Goal: Answer question/provide support: Share knowledge or assist other users

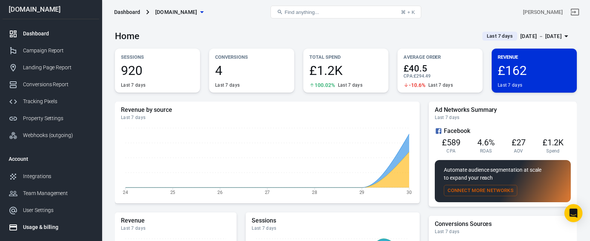
click at [51, 230] on div "Usage & billing" at bounding box center [58, 228] width 70 height 8
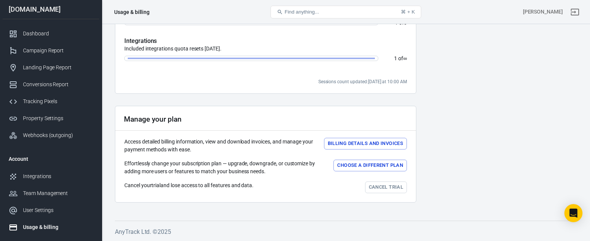
scroll to position [285, 0]
click at [352, 167] on button "Choose a different plan" at bounding box center [371, 166] width 74 height 12
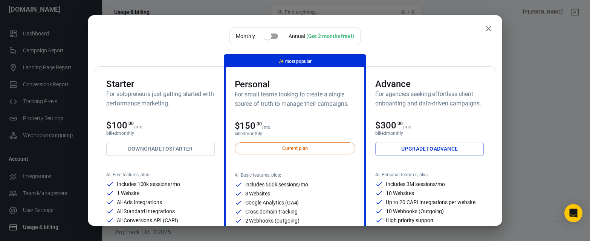
scroll to position [0, 0]
click at [485, 31] on icon "close" at bounding box center [488, 28] width 9 height 9
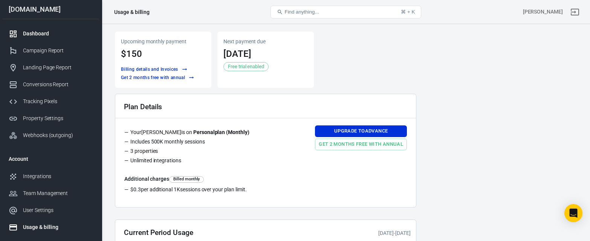
click at [48, 36] on div "Dashboard" at bounding box center [58, 34] width 70 height 8
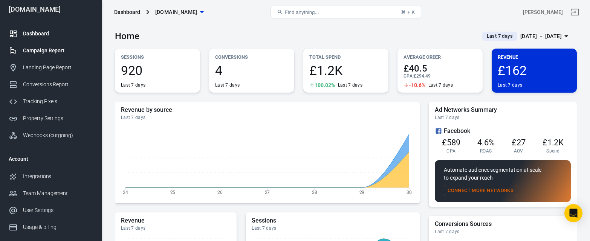
click at [58, 55] on div "Campaign Report" at bounding box center [58, 51] width 70 height 8
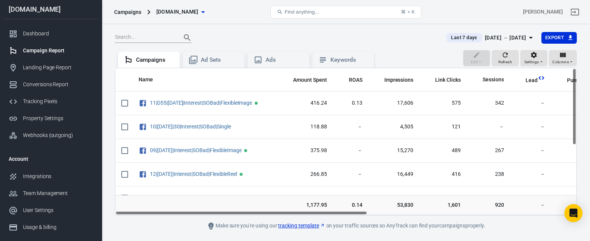
click at [260, 215] on div "Name Amount Spent ROAS Impressions Link Clicks Sessions Lead Purchase Revenue A…" at bounding box center [346, 142] width 462 height 148
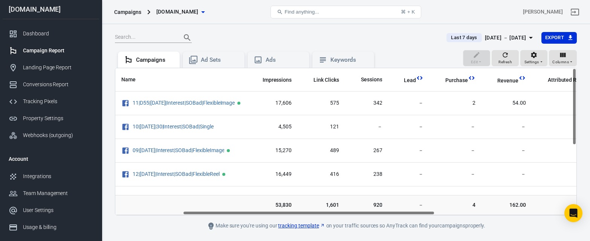
scroll to position [0, 125]
drag, startPoint x: 255, startPoint y: 214, endPoint x: 323, endPoint y: 214, distance: 68.2
click at [323, 214] on div "Name Amount Spent ROAS Impressions Link Clicks Sessions Lead Purchase Revenue A…" at bounding box center [345, 141] width 461 height 147
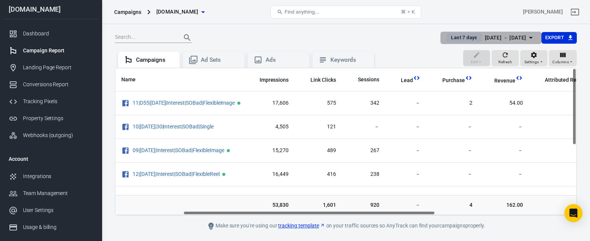
click at [530, 36] on icon "button" at bounding box center [531, 37] width 9 height 9
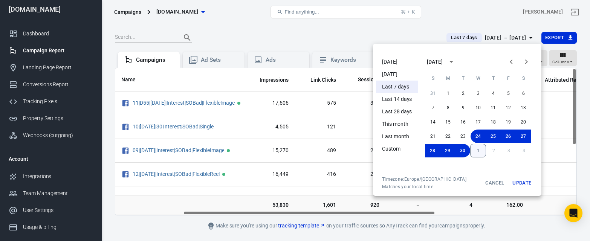
click at [482, 150] on button "1" at bounding box center [478, 151] width 16 height 14
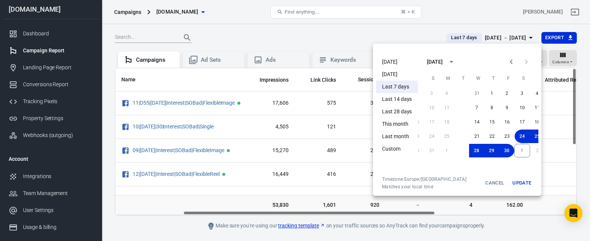
scroll to position [0, 0]
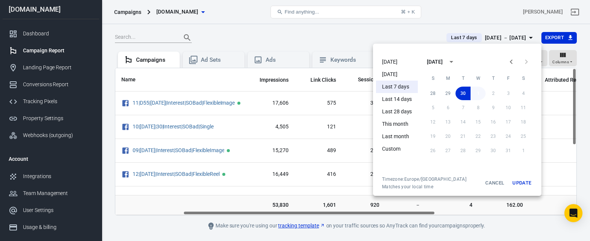
click at [480, 95] on button "1" at bounding box center [478, 94] width 15 height 14
click at [523, 183] on button "Update" at bounding box center [522, 183] width 24 height 14
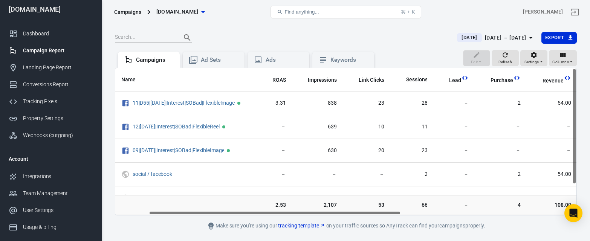
scroll to position [0, 86]
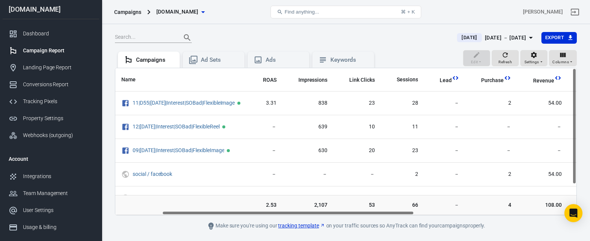
drag, startPoint x: 282, startPoint y: 214, endPoint x: 329, endPoint y: 217, distance: 47.2
click at [329, 217] on main "Today Oct 1 － Oct 1, 2025 Export Edit Refresh Settings Columns Campaigns Ad Set…" at bounding box center [346, 131] width 462 height 199
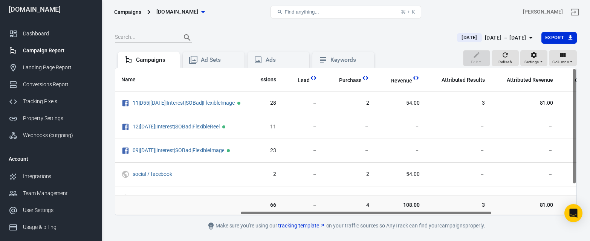
scroll to position [0, 229]
drag, startPoint x: 411, startPoint y: 213, endPoint x: 489, endPoint y: 213, distance: 78.4
click at [489, 213] on div "Name Amount Spent ROAS Impressions Link Clicks Sessions Lead Purchase Revenue A…" at bounding box center [345, 141] width 461 height 147
click at [57, 72] on div "Landing Page Report" at bounding box center [58, 68] width 70 height 8
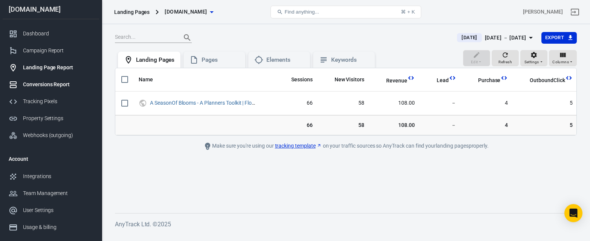
click at [46, 86] on div "Conversions Report" at bounding box center [58, 85] width 70 height 8
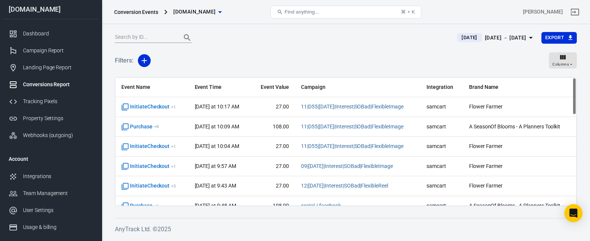
drag, startPoint x: 574, startPoint y: 107, endPoint x: 585, endPoint y: 102, distance: 12.0
click at [585, 102] on div "Today Oct 1 － Oct 1, 2025 Export Filters: Columns Event Name Event Time Event V…" at bounding box center [346, 131] width 488 height 214
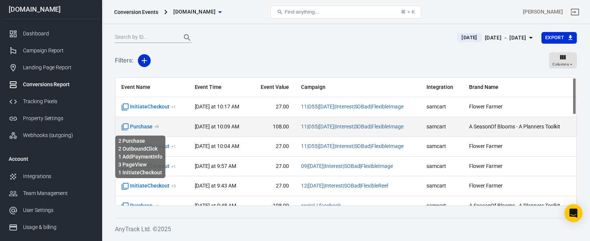
click at [127, 127] on icon "scrollable content" at bounding box center [125, 127] width 8 height 8
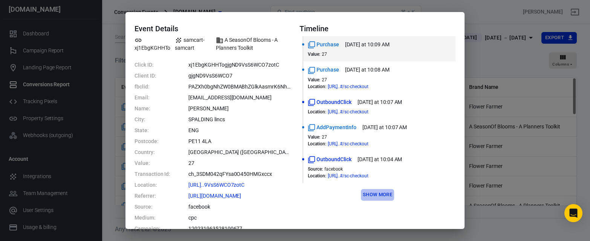
click at [384, 196] on button "Show more" at bounding box center [377, 195] width 33 height 12
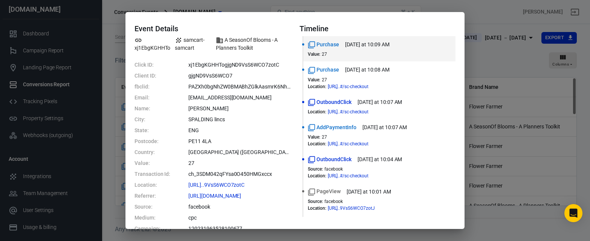
click at [510, 90] on div "Event Details xj1EbgKGHHTo samcart-samcart A SeasonOf Blooms - A Planners Toolk…" at bounding box center [295, 120] width 590 height 241
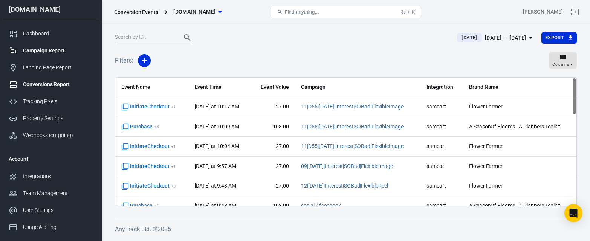
click at [41, 55] on div "Campaign Report" at bounding box center [58, 51] width 70 height 8
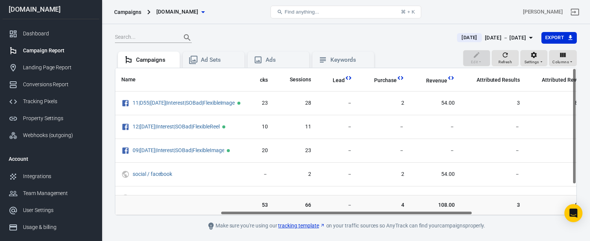
scroll to position [0, 192]
drag, startPoint x: 167, startPoint y: 214, endPoint x: 272, endPoint y: 215, distance: 105.2
click at [272, 215] on div "Name Amount Spent ROAS Impressions Link Clicks Sessions Lead Purchase Revenue A…" at bounding box center [346, 142] width 462 height 148
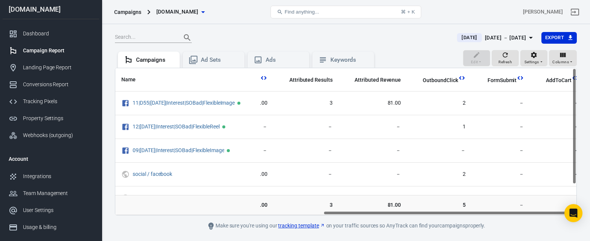
scroll to position [0, 383]
drag, startPoint x: 249, startPoint y: 213, endPoint x: 375, endPoint y: 211, distance: 126.3
click at [374, 212] on div "Name Amount Spent ROAS Impressions Link Clicks Sessions Lead Purchase Revenue A…" at bounding box center [345, 141] width 461 height 147
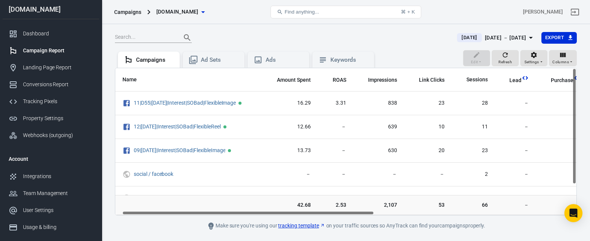
scroll to position [0, 0]
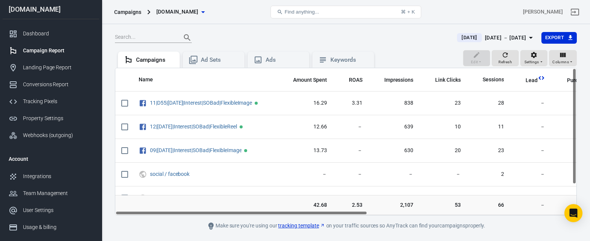
drag, startPoint x: 335, startPoint y: 214, endPoint x: 116, endPoint y: 211, distance: 219.8
click at [116, 211] on div "Name Amount Spent ROAS Impressions Link Clicks Sessions Lead Purchase Revenue A…" at bounding box center [345, 141] width 461 height 147
click at [39, 85] on div "Conversions Report" at bounding box center [58, 85] width 70 height 8
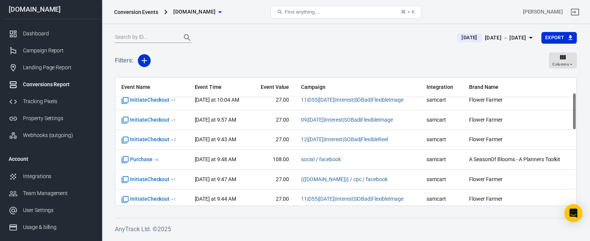
scroll to position [53, 0]
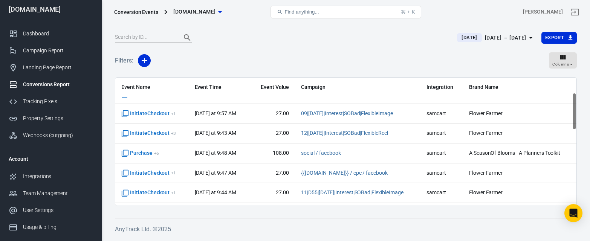
drag, startPoint x: 574, startPoint y: 106, endPoint x: 573, endPoint y: 121, distance: 15.5
click at [573, 121] on div "Event Name Event Time Event Value Campaign Integration Brand Name InitiateCheck…" at bounding box center [345, 142] width 461 height 128
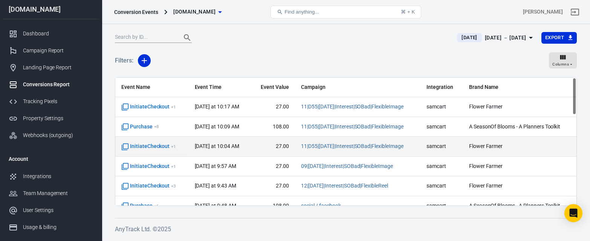
scroll to position [0, 0]
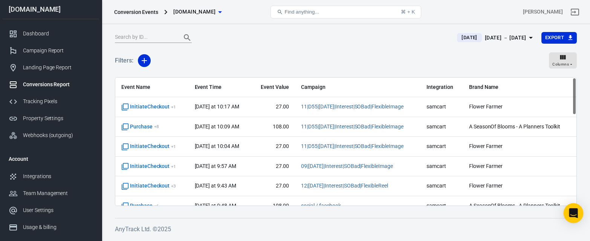
click at [575, 216] on icon "Open Intercom Messenger" at bounding box center [573, 213] width 9 height 10
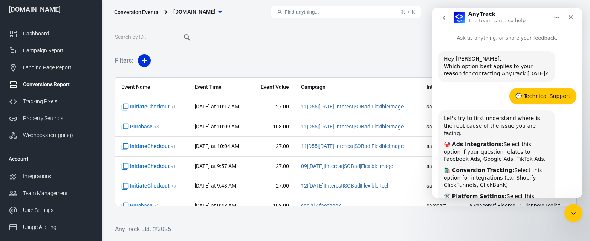
scroll to position [90, 0]
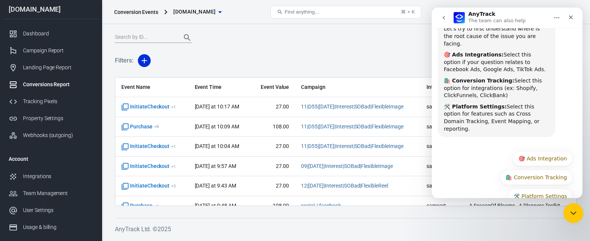
click at [570, 215] on icon "Close Intercom Messenger" at bounding box center [572, 212] width 9 height 9
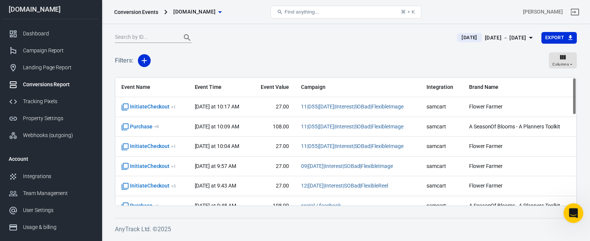
scroll to position [0, 0]
click at [570, 212] on icon "Open Intercom Messenger" at bounding box center [573, 212] width 12 height 12
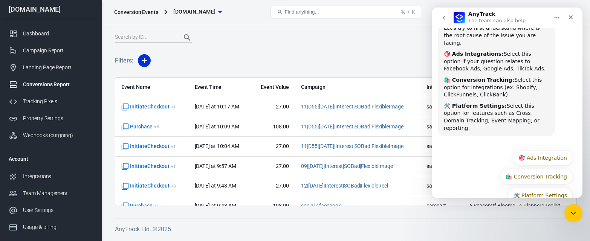
scroll to position [90, 0]
click at [531, 170] on button "🛍️ Conversion Tracking" at bounding box center [536, 177] width 73 height 15
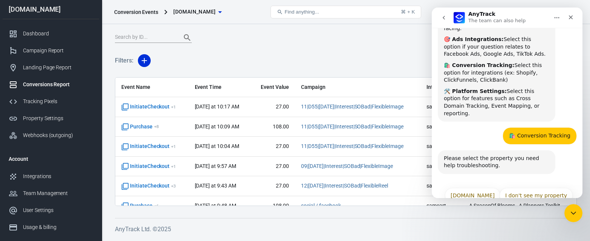
scroll to position [104, 0]
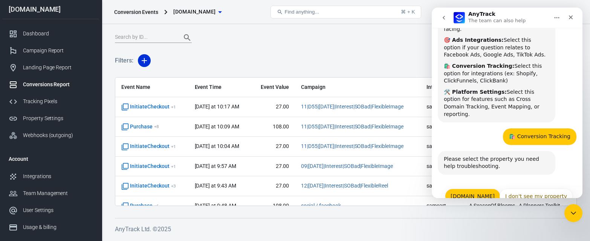
click at [479, 189] on button "[DOMAIN_NAME]" at bounding box center [472, 196] width 55 height 15
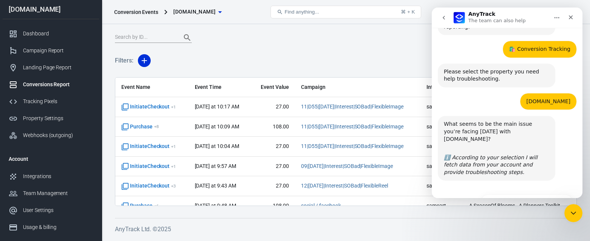
scroll to position [207, 0]
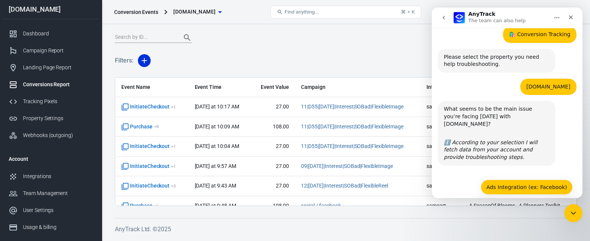
click at [505, 180] on button "Ads Integration (ex: Facebook)" at bounding box center [527, 187] width 92 height 15
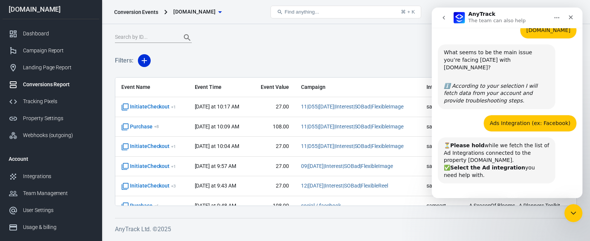
scroll to position [262, 0]
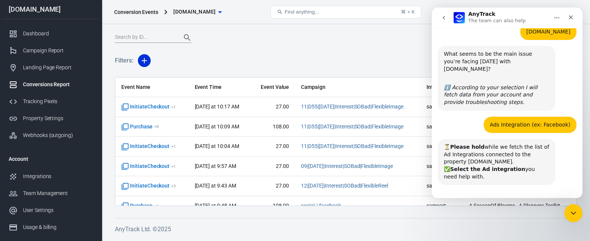
click at [489, 199] on button "FacebookPixel" at bounding box center [488, 206] width 48 height 15
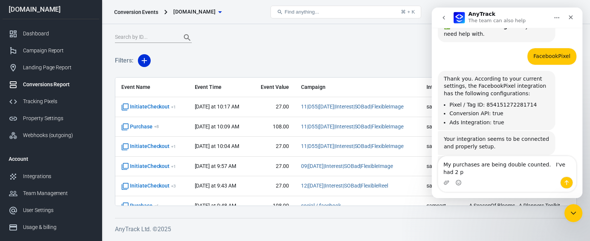
scroll to position [412, 0]
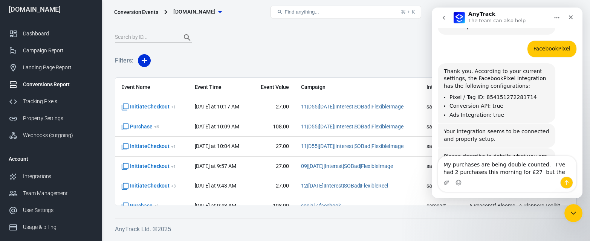
click at [568, 164] on textarea "My purchases are being double counted. I've had 2 purchases this morning for £2…" at bounding box center [507, 166] width 138 height 20
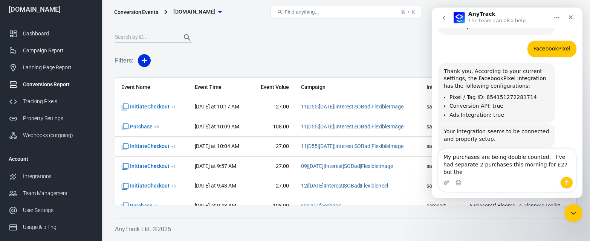
click at [569, 165] on textarea "My purchases are being double counted. I've had separate 2 purchases this morni…" at bounding box center [507, 163] width 138 height 28
click at [472, 173] on textarea "My purchases are being double counted. I've had 2 separate 2 purchases this mor…" at bounding box center [507, 163] width 138 height 28
click at [565, 171] on textarea "My purchases are being double counted. I've had 2 separate purchases this morni…" at bounding box center [507, 163] width 138 height 28
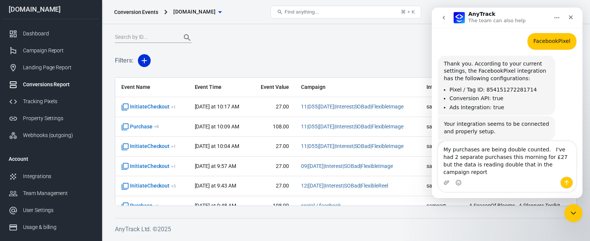
drag, startPoint x: 568, startPoint y: 170, endPoint x: 450, endPoint y: 152, distance: 118.7
click at [450, 152] on textarea "My purchases are being double counted. I've had 2 separate purchases this morni…" at bounding box center [507, 158] width 138 height 35
type textarea "My purchases are being double counted. I've had 2 separate purchases this morni…"
click at [53, 54] on div "Campaign Report" at bounding box center [58, 51] width 70 height 8
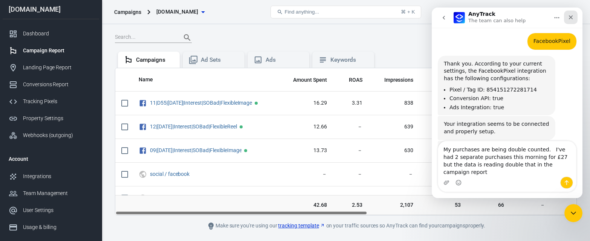
drag, startPoint x: 572, startPoint y: 18, endPoint x: 986, endPoint y: 31, distance: 414.1
click at [572, 18] on icon "Close" at bounding box center [571, 17] width 4 height 4
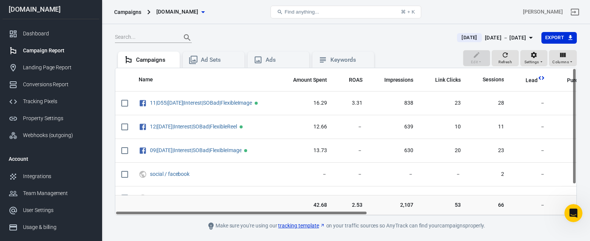
drag, startPoint x: 360, startPoint y: 213, endPoint x: 290, endPoint y: 219, distance: 70.7
click at [294, 220] on main "Today Oct 1 － Oct 1, 2025 Export Edit Refresh Settings Columns Campaigns Ad Set…" at bounding box center [346, 131] width 462 height 199
click at [64, 86] on div "Conversions Report" at bounding box center [58, 85] width 70 height 8
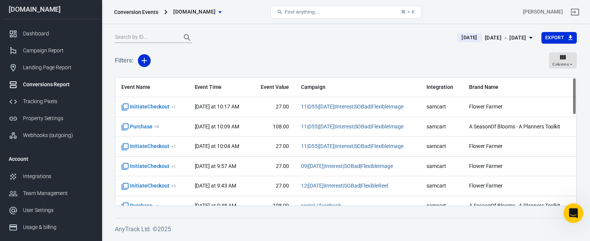
click at [575, 218] on div "Open Intercom Messenger" at bounding box center [572, 212] width 25 height 25
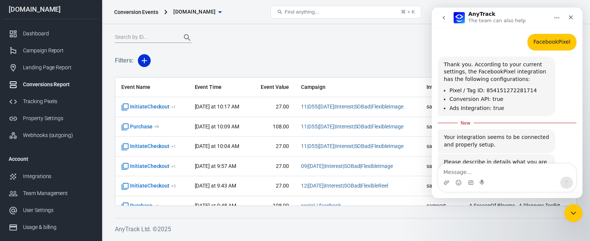
scroll to position [417, 0]
type textarea "v"
click at [473, 170] on textarea "Message…" at bounding box center [507, 170] width 138 height 13
type textarea "M"
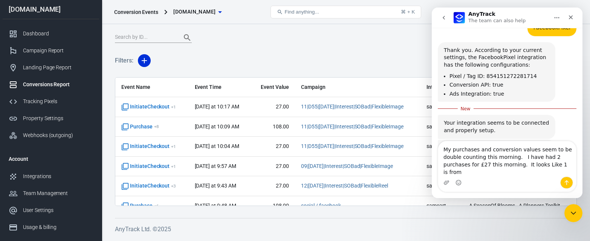
scroll to position [439, 0]
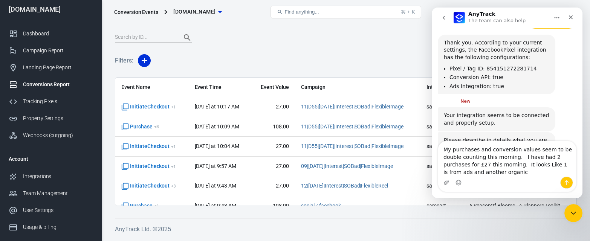
click at [553, 156] on textarea "My purchases and conversion values seem to be double counting this morning. I h…" at bounding box center [507, 158] width 138 height 35
click at [524, 172] on textarea "My purchases and conversion values seem to be double counting this morning. I h…" at bounding box center [507, 158] width 138 height 35
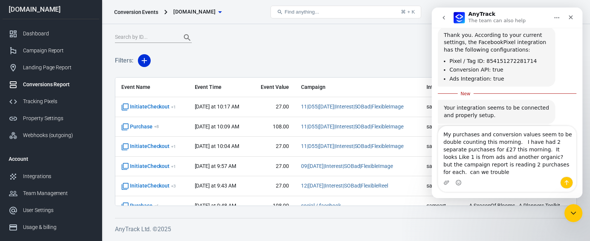
scroll to position [455, 0]
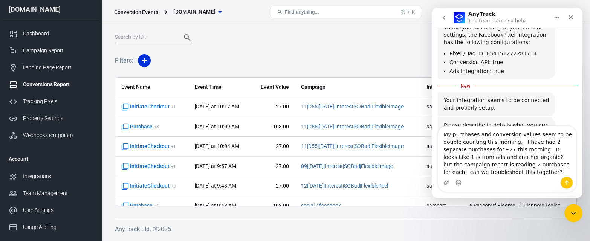
type textarea "My purchases and conversion values seem to be double counting this morning. I h…"
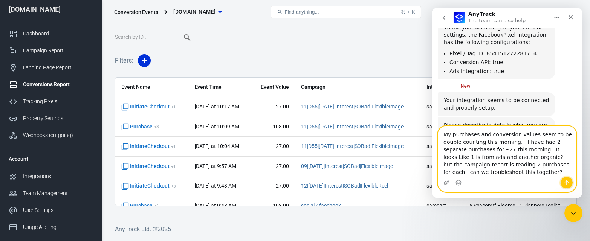
click at [569, 184] on icon "Send a message…" at bounding box center [567, 183] width 6 height 6
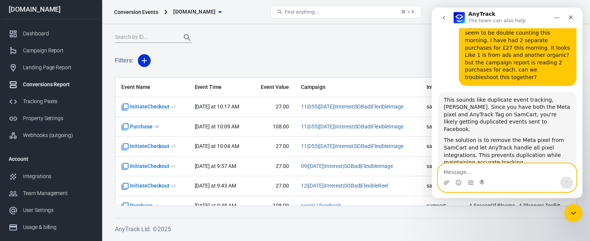
scroll to position [571, 0]
type textarea "No the Facebook pixel is off in samcart"
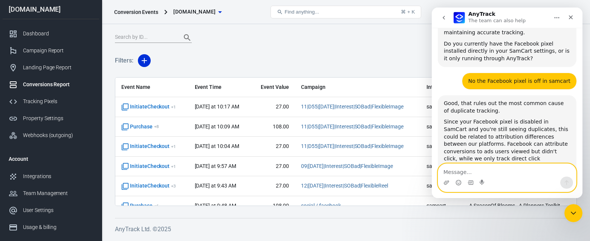
scroll to position [709, 0]
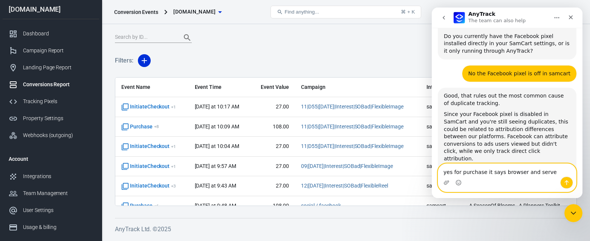
type textarea "yes for purchase it says browser and server"
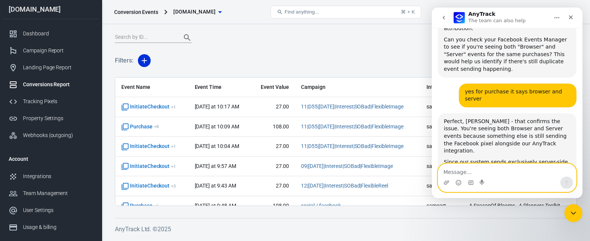
scroll to position [847, 0]
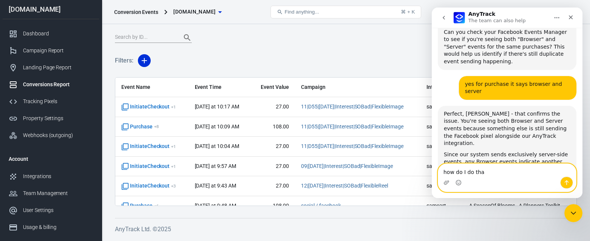
type textarea "how do I do that"
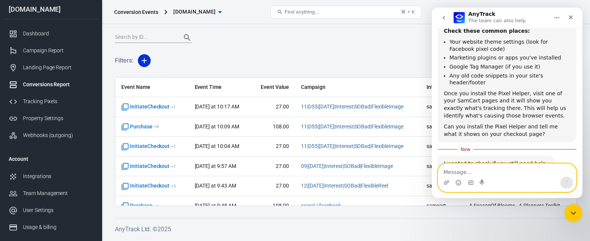
scroll to position [1122, 0]
type textarea "I don't really understand what I am looking for"
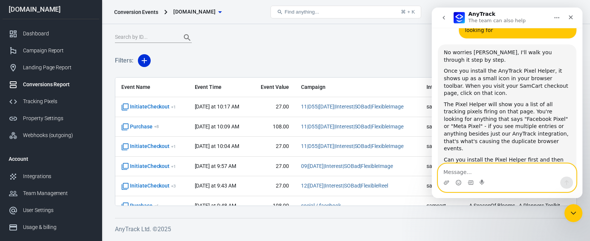
scroll to position [1348, 0]
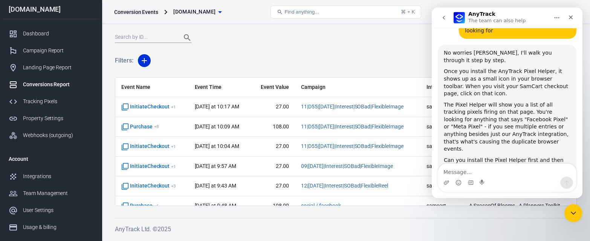
click at [503, 177] on div "Intercom messenger" at bounding box center [507, 183] width 138 height 12
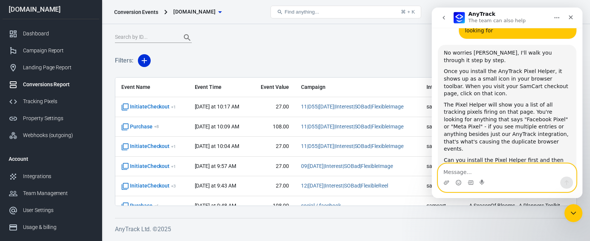
click at [452, 173] on textarea "Message…" at bounding box center [507, 170] width 138 height 13
type textarea "I can see 1 pixel found no snippets"
click at [564, 184] on button "Send a message…" at bounding box center [566, 183] width 13 height 12
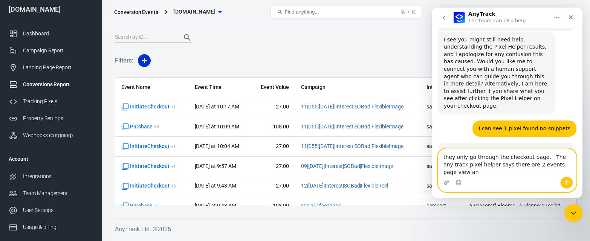
scroll to position [1508, 0]
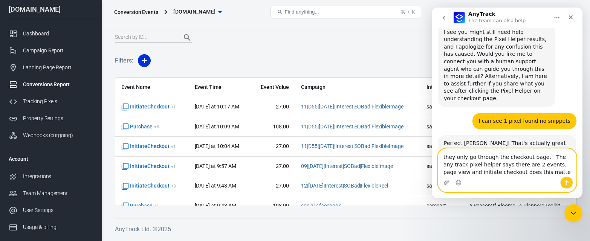
type textarea "they only go through the checkout page. The any track pixel helper says there a…"
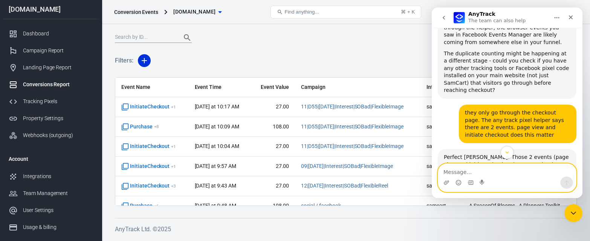
scroll to position [1677, 0]
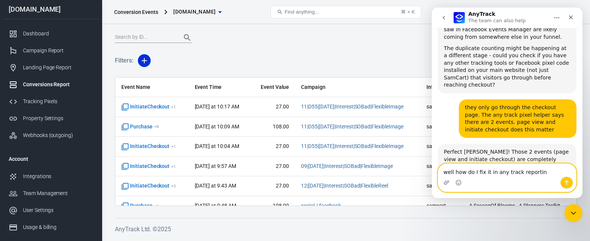
type textarea "well how do I fix it in any track reporting"
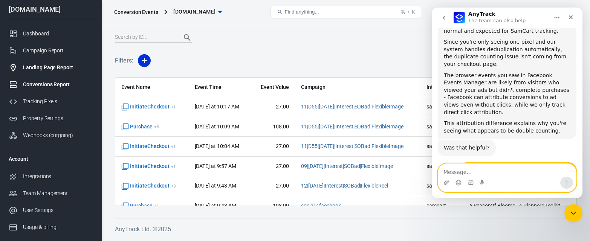
scroll to position [1824, 0]
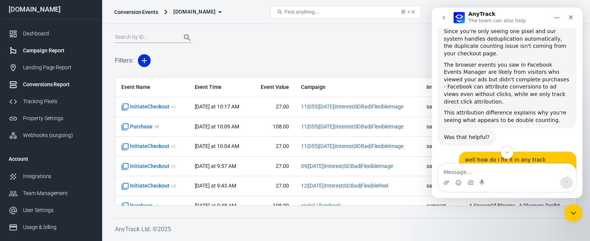
click at [57, 54] on div "Campaign Report" at bounding box center [58, 51] width 70 height 8
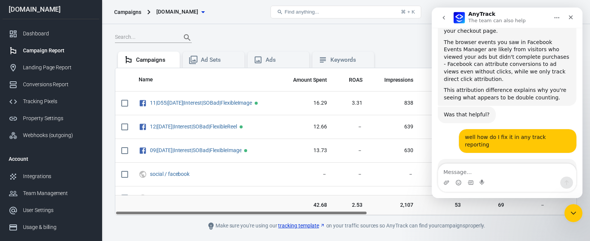
scroll to position [1846, 0]
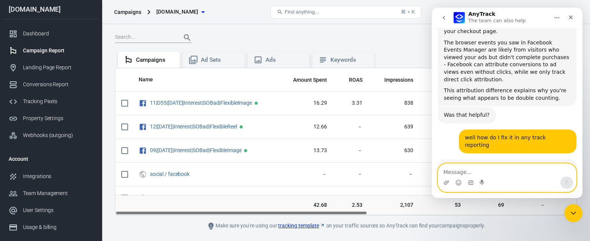
click at [484, 173] on textarea "Message…" at bounding box center [507, 170] width 138 height 13
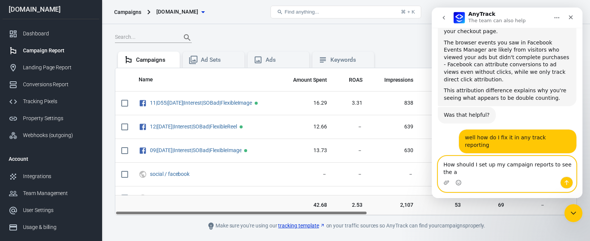
scroll to position [1853, 0]
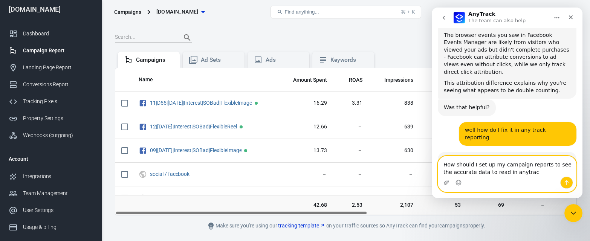
type textarea "How should I set up my campaign reports to see the accurate data to read in any…"
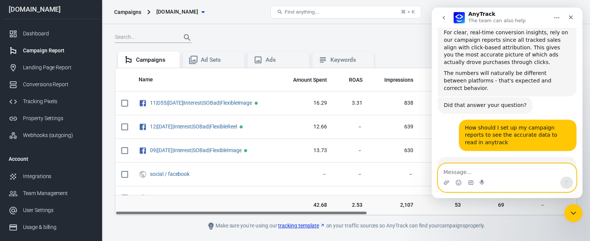
scroll to position [2054, 0]
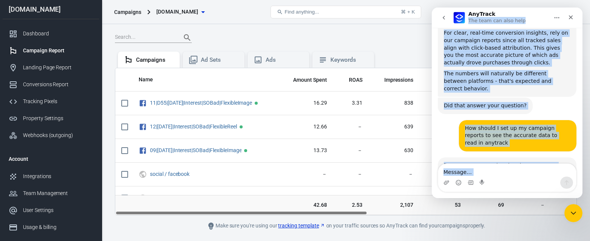
drag, startPoint x: 511, startPoint y: 14, endPoint x: 515, endPoint y: 179, distance: 165.1
click at [515, 179] on div "AnyTrack The team can also help Ask us anything, or share your feedback. Hey Am…" at bounding box center [507, 103] width 151 height 191
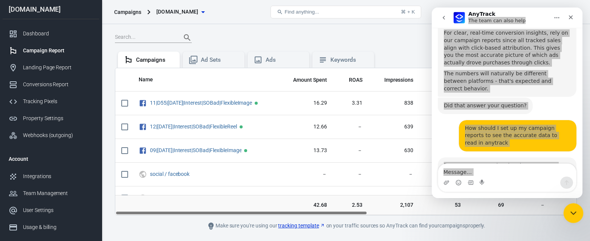
click at [571, 211] on icon "Close Intercom Messenger" at bounding box center [572, 212] width 9 height 9
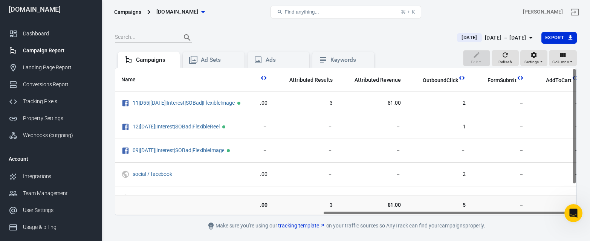
scroll to position [0, 383]
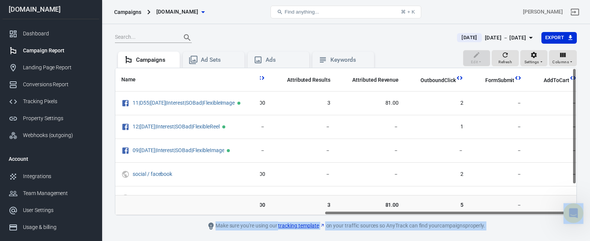
drag, startPoint x: 917, startPoint y: 416, endPoint x: 570, endPoint y: 211, distance: 402.7
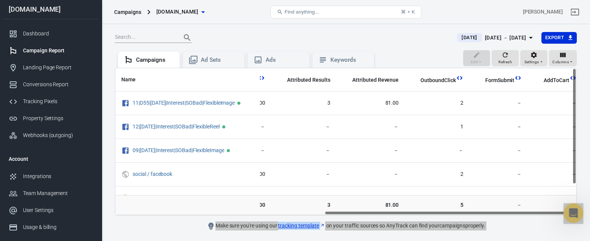
click at [574, 218] on icon "Open Intercom Messenger" at bounding box center [573, 212] width 12 height 12
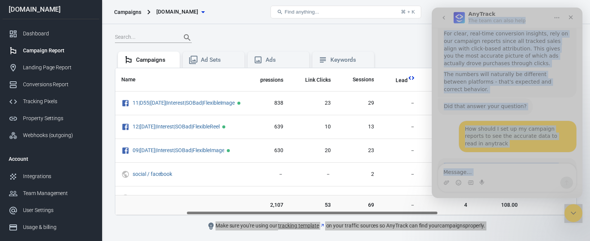
scroll to position [2054, 0]
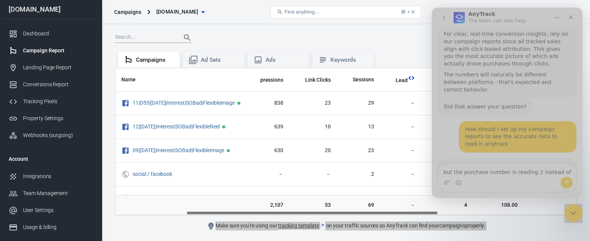
type textarea "but the purchase number is reading 2 instead of 1"
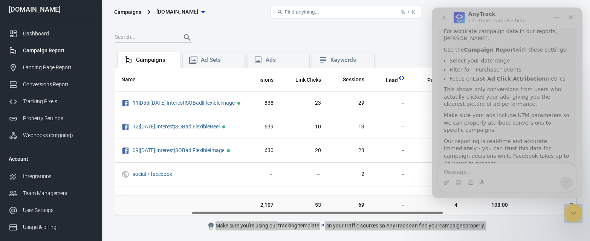
scroll to position [0, 383]
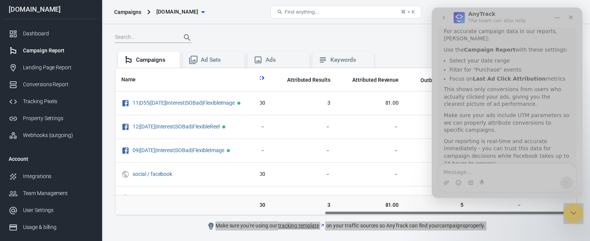
click at [575, 212] on icon "Close Intercom Messenger" at bounding box center [572, 212] width 9 height 9
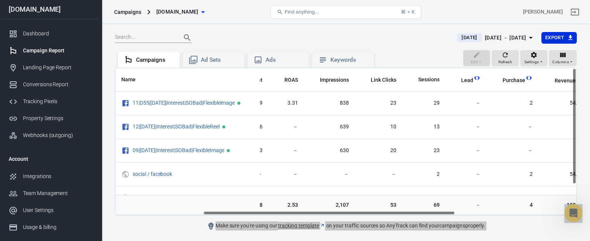
scroll to position [0, 0]
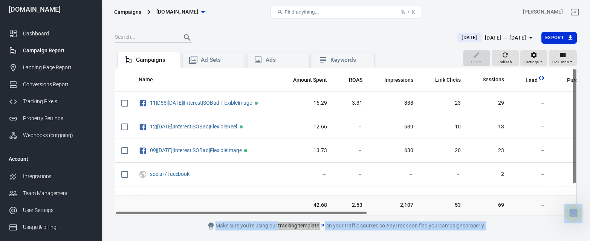
click at [125, 103] on div "Name Amount Spent ROAS Impressions Link Clicks Sessions Lead Purchase Revenue A…" at bounding box center [346, 142] width 462 height 148
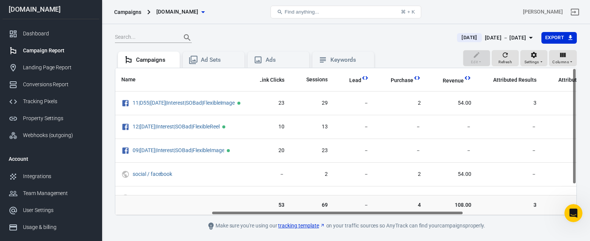
scroll to position [0, 178]
drag, startPoint x: 314, startPoint y: 212, endPoint x: 411, endPoint y: 212, distance: 97.2
click at [411, 212] on div "Name Amount Spent ROAS Impressions Link Clicks Sessions Lead Purchase Revenue A…" at bounding box center [345, 141] width 461 height 147
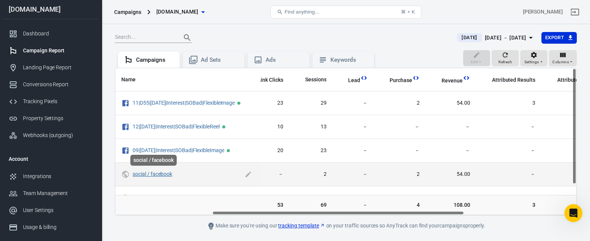
click at [165, 174] on link "social / facebook" at bounding box center [153, 174] width 40 height 6
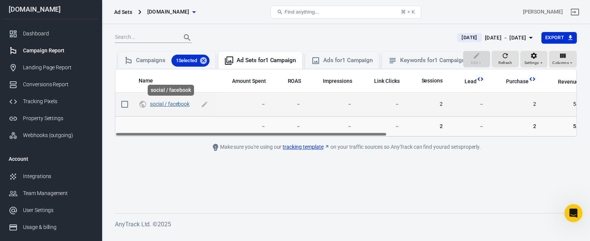
click at [160, 106] on link "social / facebook" at bounding box center [170, 104] width 40 height 6
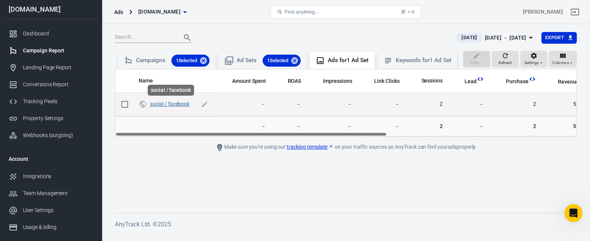
click at [161, 106] on link "social / facebook" at bounding box center [170, 104] width 40 height 6
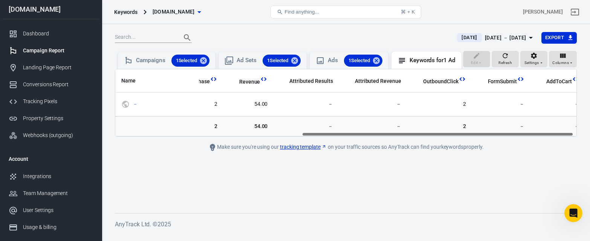
scroll to position [0, 322]
drag, startPoint x: 367, startPoint y: 133, endPoint x: 562, endPoint y: 121, distance: 196.0
click at [562, 121] on div "Name Amount Spent ROAS Impressions Link Clicks Sessions Lead Purchase Revenue A…" at bounding box center [346, 103] width 462 height 68
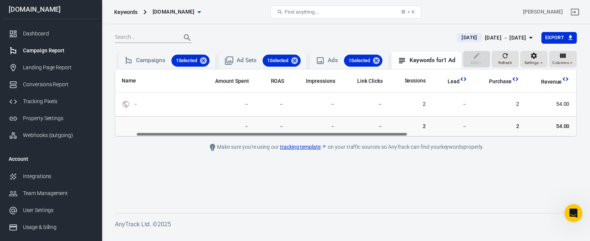
scroll to position [0, 0]
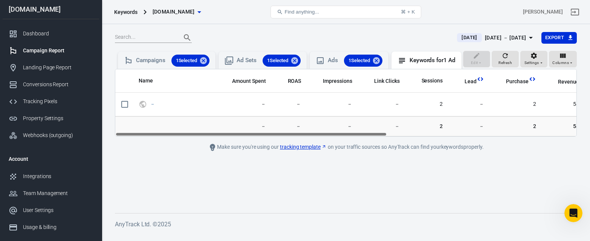
drag, startPoint x: 369, startPoint y: 135, endPoint x: 158, endPoint y: 129, distance: 211.6
click at [158, 129] on div "Name Amount Spent ROAS Impressions Link Clicks Sessions Lead Purchase Revenue A…" at bounding box center [346, 103] width 462 height 68
drag, startPoint x: 378, startPoint y: 61, endPoint x: 366, endPoint y: 61, distance: 12.1
click at [378, 61] on icon at bounding box center [376, 61] width 8 height 8
drag, startPoint x: 301, startPoint y: 60, endPoint x: 295, endPoint y: 60, distance: 6.0
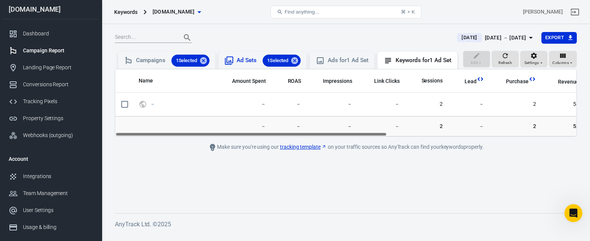
click at [298, 60] on icon at bounding box center [294, 60] width 7 height 7
click at [207, 60] on icon at bounding box center [203, 60] width 7 height 7
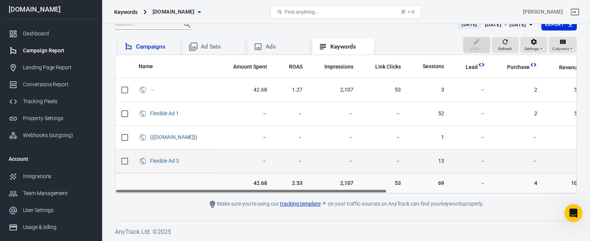
scroll to position [13, 0]
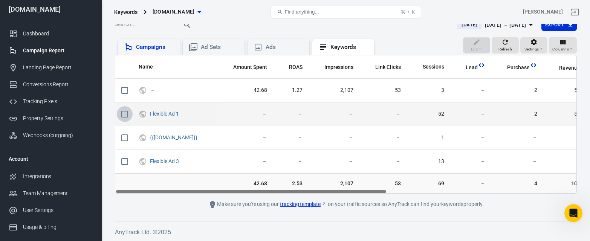
click at [129, 116] on input "scrollable content" at bounding box center [125, 114] width 16 height 16
checkbox input "true"
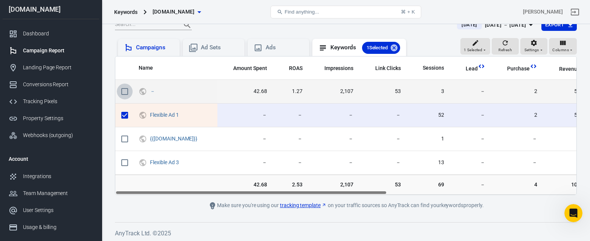
click at [125, 94] on input "scrollable content" at bounding box center [125, 92] width 16 height 16
checkbox input "true"
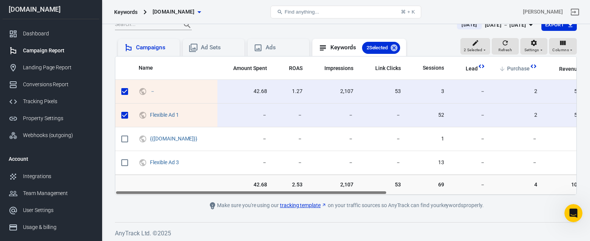
click at [516, 69] on span "Purchase" at bounding box center [518, 69] width 23 height 8
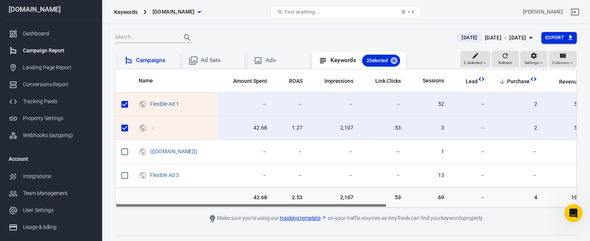
click at [554, 40] on button "Export" at bounding box center [559, 38] width 35 height 12
click at [549, 51] on li "Spreadsheet (CSV)" at bounding box center [549, 52] width 56 height 12
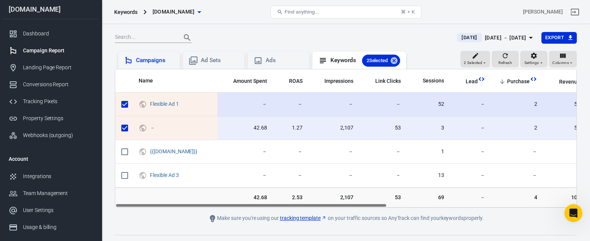
click at [122, 104] on input "scrollable content" at bounding box center [125, 104] width 16 height 16
checkbox input "false"
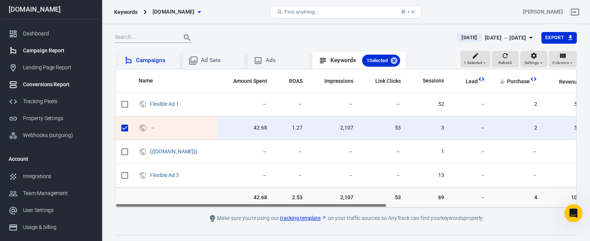
click at [46, 85] on div "Conversions Report" at bounding box center [58, 85] width 70 height 8
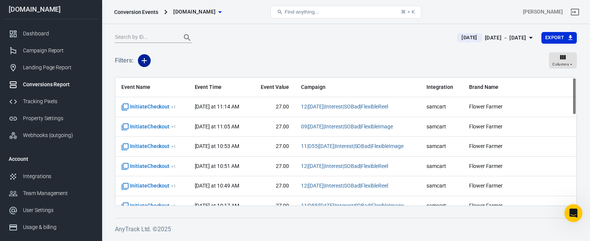
click at [144, 59] on icon "button" at bounding box center [144, 60] width 5 height 5
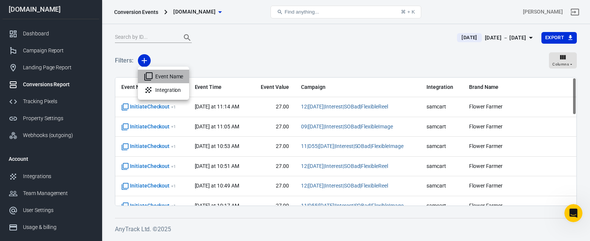
click at [159, 76] on li "Event Name" at bounding box center [163, 77] width 51 height 14
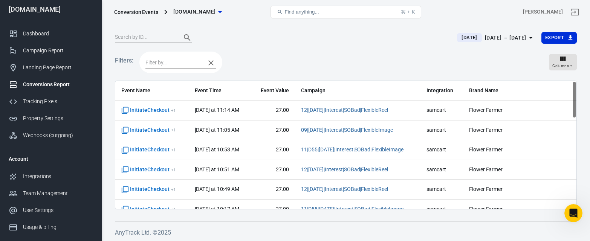
click at [159, 65] on input "text" at bounding box center [173, 62] width 56 height 9
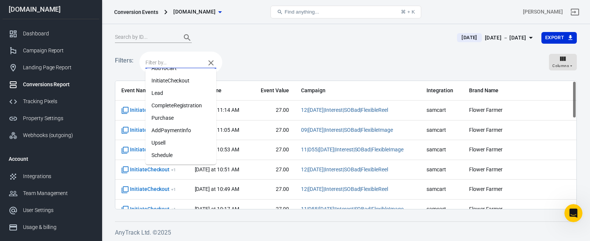
scroll to position [59, 0]
click at [164, 117] on li "Purchase" at bounding box center [180, 118] width 71 height 12
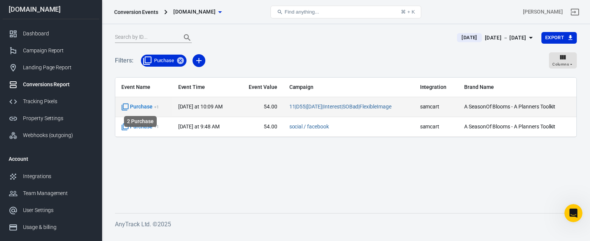
click at [127, 109] on icon "scrollable content" at bounding box center [125, 107] width 7 height 7
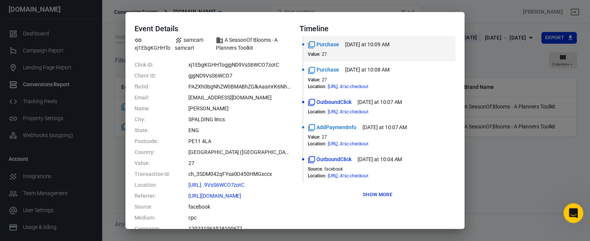
click at [571, 209] on icon "Open Intercom Messenger" at bounding box center [573, 212] width 12 height 12
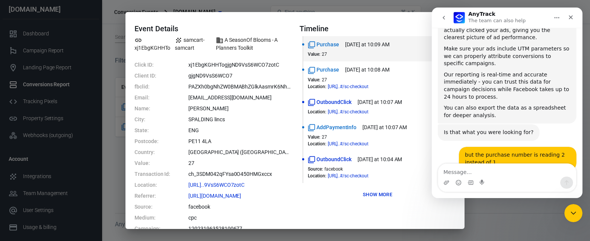
scroll to position [2256, 0]
click at [372, 193] on button "Show more" at bounding box center [377, 195] width 33 height 12
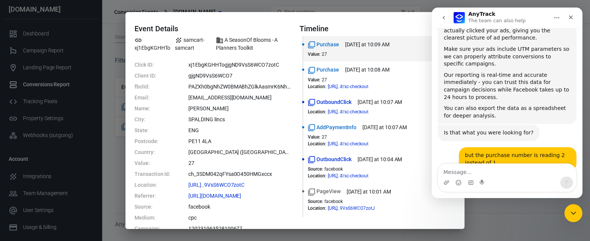
scroll to position [0, 0]
click at [111, 70] on div "Event Details xj1EbgKGHHTo samcart-samcart A SeasonOf Blooms - A Planners Toolk…" at bounding box center [295, 120] width 590 height 241
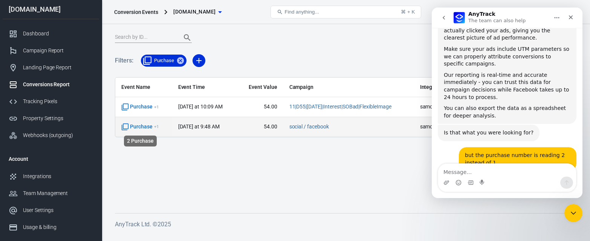
click at [138, 128] on span "Purchase + 1" at bounding box center [140, 127] width 38 height 8
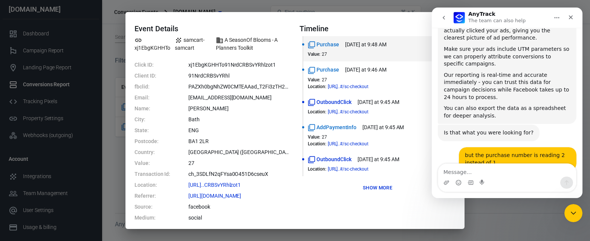
click at [114, 148] on div "Event Details xj1EbgKGHHTo samcart-samcart A SeasonOf Blooms - A Planners Toolk…" at bounding box center [295, 120] width 590 height 241
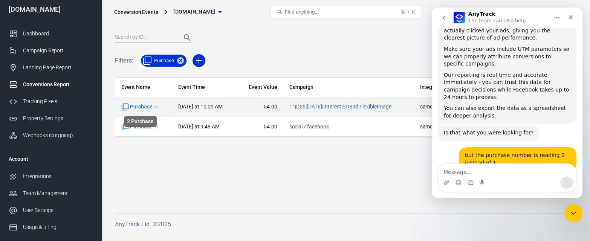
click at [144, 109] on span "Purchase + 1" at bounding box center [140, 107] width 38 height 8
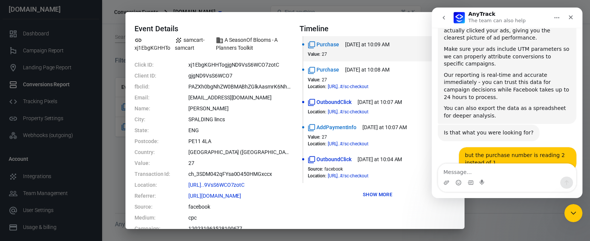
click at [109, 145] on div "Event Details xj1EbgKGHHTo samcart-samcart A SeasonOf Blooms - A Planners Toolk…" at bounding box center [295, 120] width 590 height 241
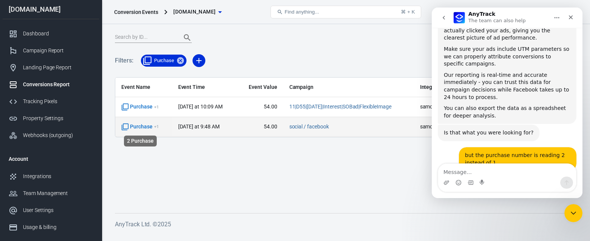
click at [136, 129] on span "Purchase + 1" at bounding box center [140, 127] width 38 height 8
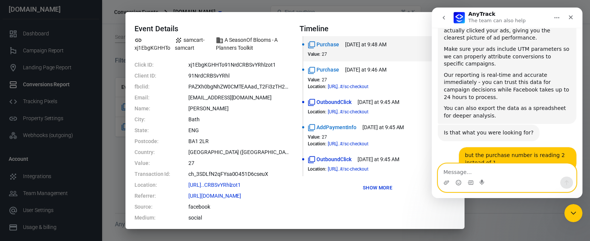
click at [456, 173] on textarea "Message…" at bounding box center [507, 170] width 138 height 13
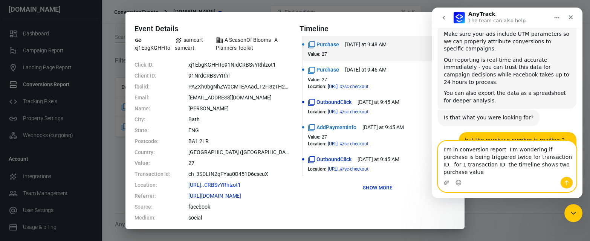
scroll to position [2279, 0]
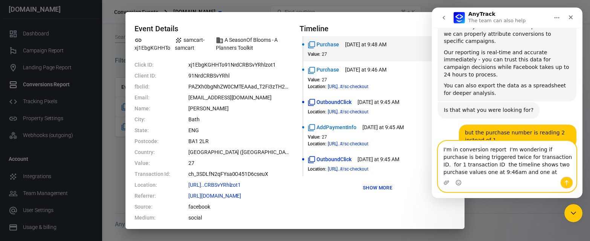
type textarea "I'm in conversion report I'm wondering if purchase is being triggered twice for…"
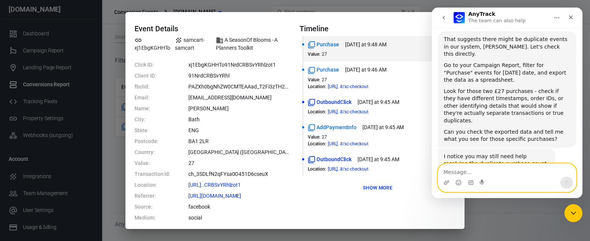
scroll to position [2408, 0]
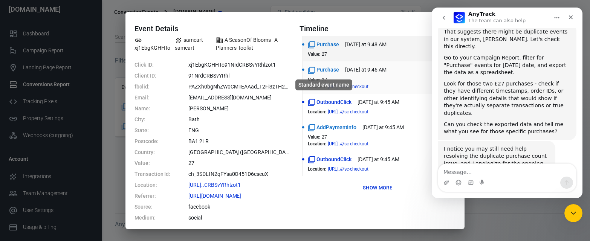
click at [313, 70] on icon "Standard event name" at bounding box center [312, 71] width 8 height 8
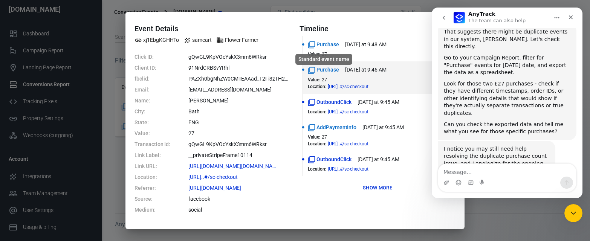
click at [314, 49] on div "Standard event name" at bounding box center [324, 57] width 58 height 17
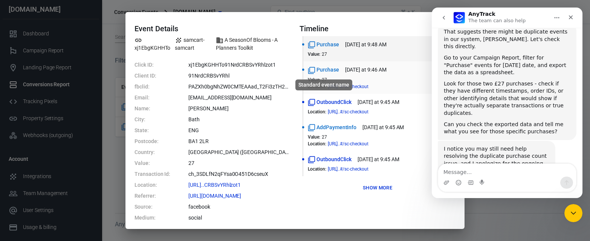
click at [315, 67] on icon "Standard event name" at bounding box center [311, 70] width 7 height 7
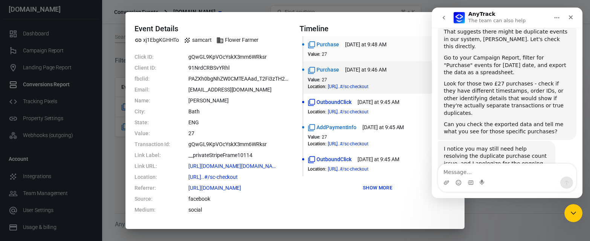
click at [313, 49] on div "Purchase today at 9:48 AM Value : 27" at bounding box center [379, 49] width 143 height 16
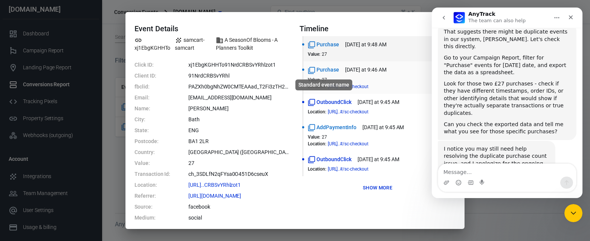
click at [314, 70] on icon "Standard event name" at bounding box center [312, 71] width 8 height 8
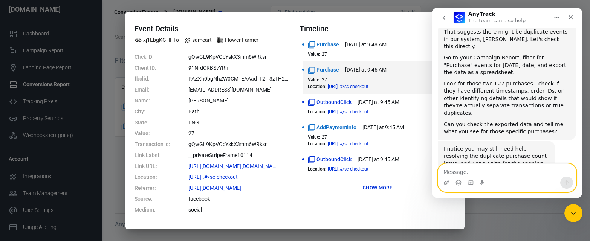
click at [450, 171] on textarea "Message…" at bounding box center [507, 170] width 138 height 13
type textarea "no 2 different transaction ids"
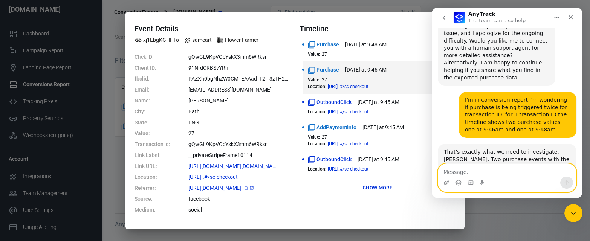
scroll to position [2546, 0]
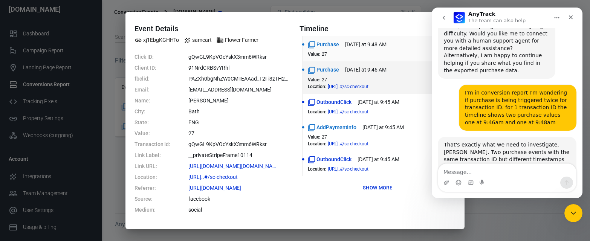
click at [312, 50] on div "Purchase today at 9:48 AM Value : 27" at bounding box center [379, 49] width 143 height 16
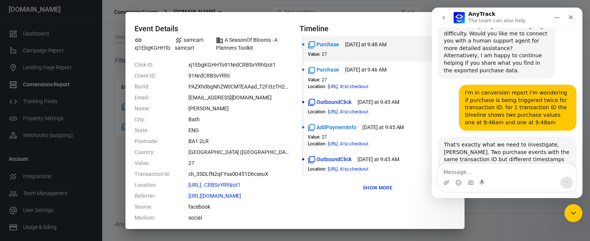
scroll to position [2552, 0]
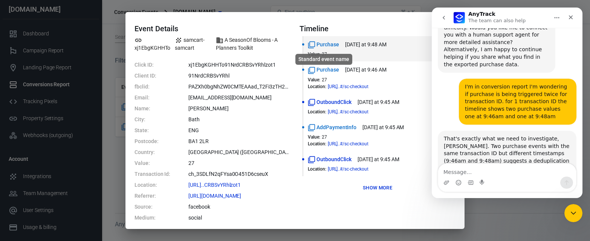
click at [313, 48] on icon "Standard event name" at bounding box center [311, 44] width 7 height 7
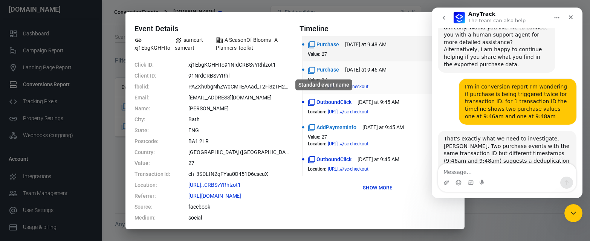
click at [321, 69] on span "Purchase" at bounding box center [323, 70] width 31 height 8
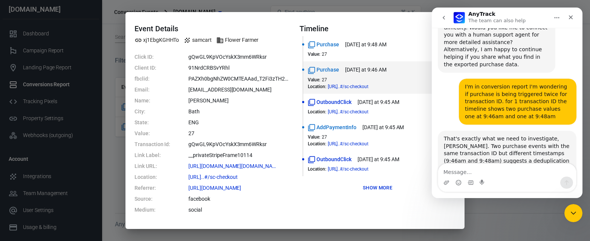
scroll to position [2548, 0]
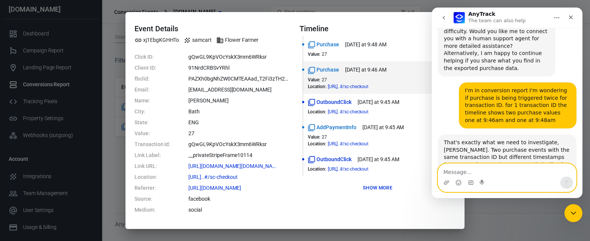
click at [463, 170] on textarea "Message…" at bounding box center [507, 170] width 138 height 13
type textarea "yes all the same"
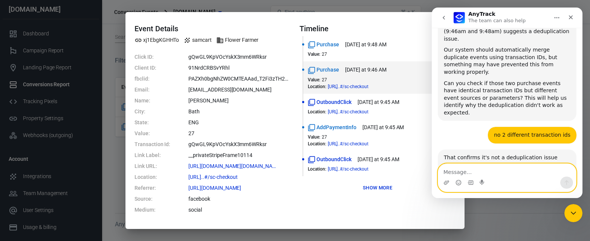
scroll to position [2684, 0]
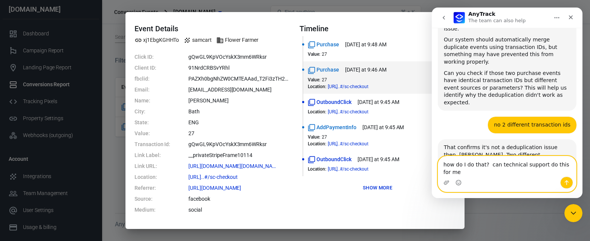
type textarea "how do I do that? can technical support do this for me"
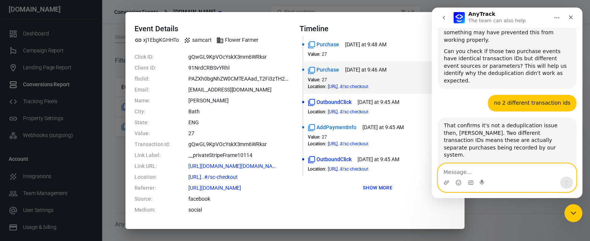
scroll to position [2738, 0]
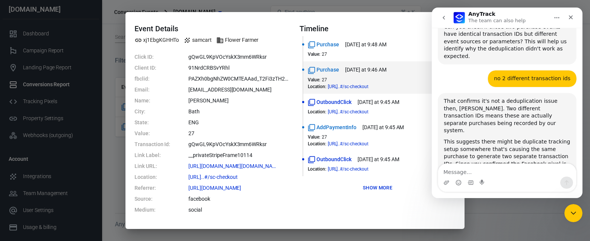
click at [15, 180] on div "Event Details xj1EbgKGHHTo samcart Flower Farmer Click ID: gQwGL9KpVOcYskX3mm6W…" at bounding box center [295, 120] width 590 height 241
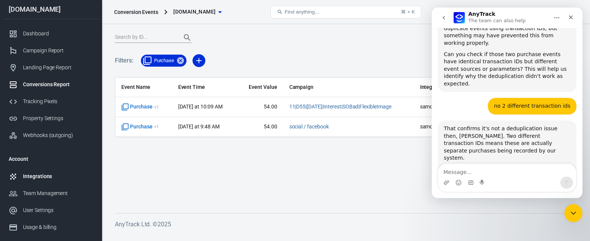
scroll to position [2772, 0]
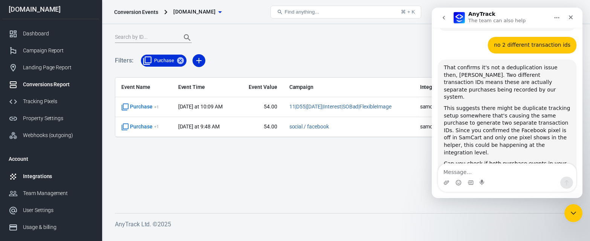
click at [40, 179] on div "Integrations" at bounding box center [58, 177] width 70 height 8
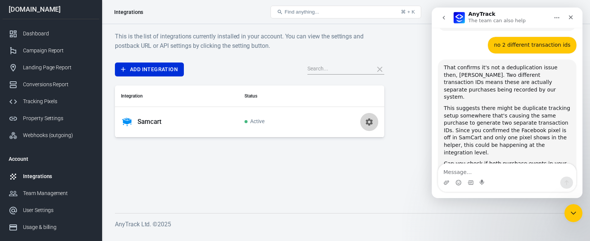
click at [369, 123] on icon "button" at bounding box center [369, 121] width 7 height 7
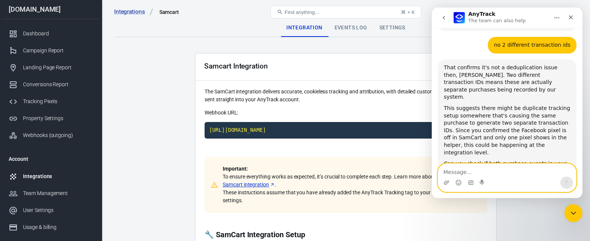
click at [473, 174] on textarea "Message…" at bounding box center [507, 170] width 138 height 13
type textarea "yes please a human agent please"
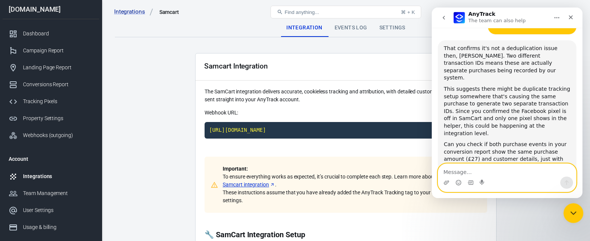
scroll to position [2845, 0]
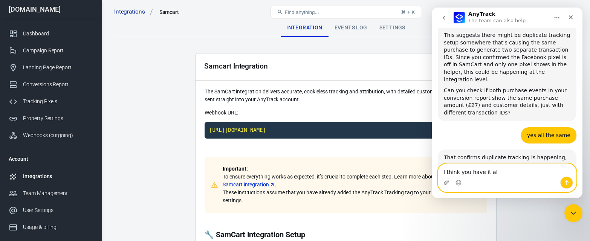
type textarea "I think you have it all"
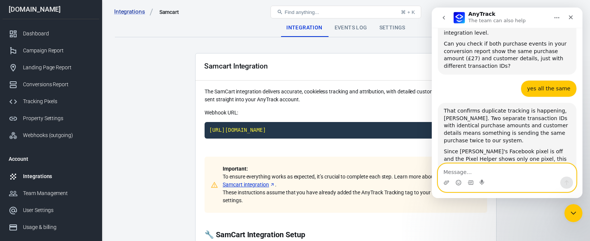
scroll to position [0, 0]
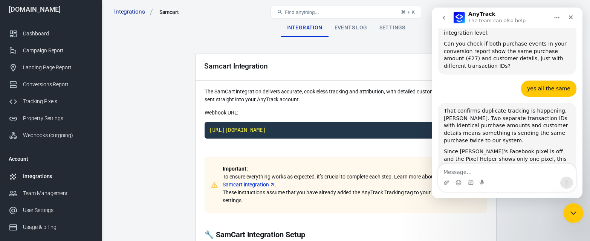
click at [573, 213] on icon "Close Intercom Messenger" at bounding box center [572, 212] width 5 height 3
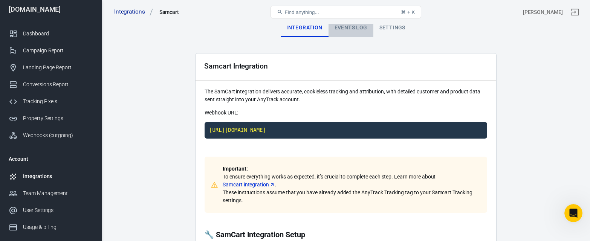
click at [356, 30] on div "Events Log" at bounding box center [351, 28] width 45 height 18
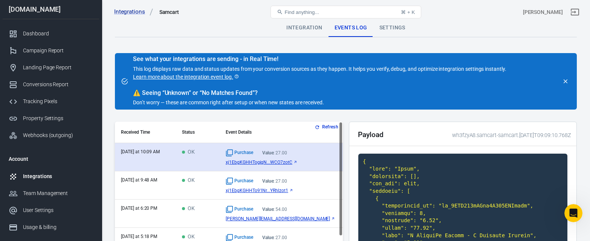
scroll to position [1, 0]
click at [260, 162] on span "xj1EbgKGHHTogjgN...WCO7zotC" at bounding box center [259, 161] width 67 height 5
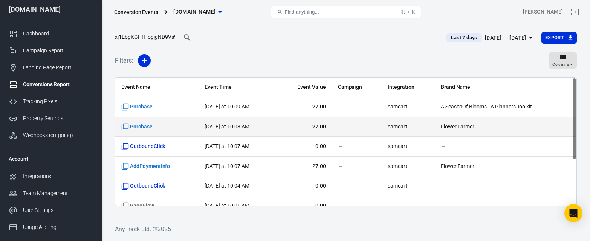
click at [448, 129] on span "Flower Farmer" at bounding box center [494, 127] width 106 height 8
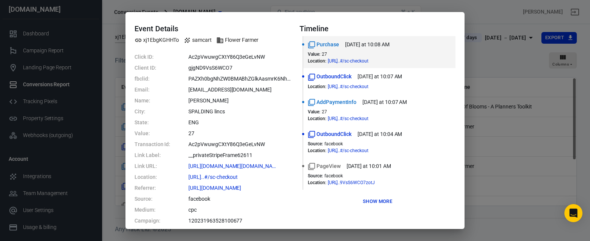
click at [525, 226] on div "Event Details xj1EbgKGHHTo samcart Flower Farmer Click ID: Ac2pVwuwgCXtY86Q3eGe…" at bounding box center [295, 120] width 590 height 241
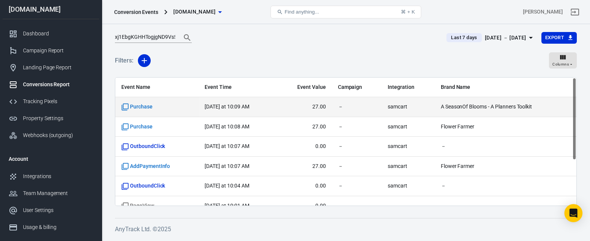
click at [455, 110] on span "A SeasonOf Blooms - A Planners Toolkit" at bounding box center [494, 107] width 106 height 8
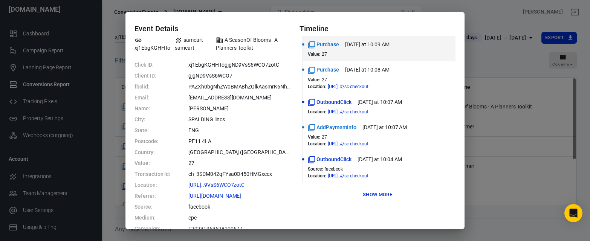
click at [33, 38] on div "Event Details xj1EbgKGHHTo samcart-samcart A SeasonOf Blooms - A Planners Toolk…" at bounding box center [295, 120] width 590 height 241
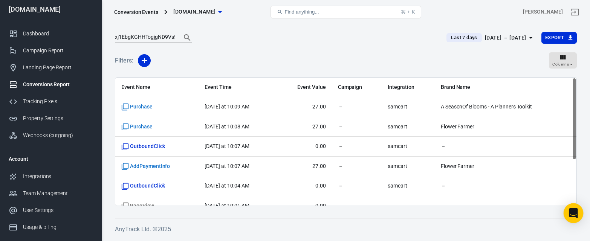
click at [568, 213] on div "Open Intercom Messenger" at bounding box center [574, 214] width 20 height 20
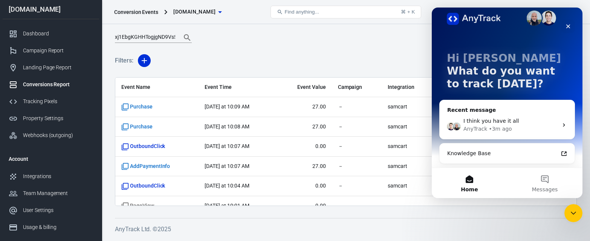
scroll to position [9, 0]
click at [565, 127] on icon "Intercom messenger" at bounding box center [564, 125] width 6 height 6
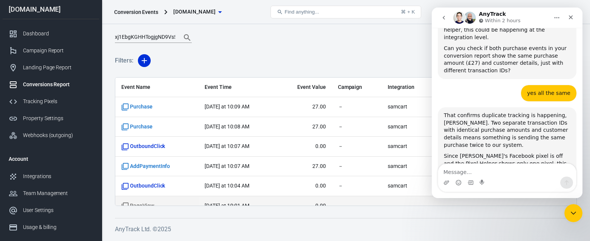
scroll to position [0, 0]
click at [297, 44] on div "xj1EbgKGHHTogjgND9VsS6WCO7zotC Last 7 days Sep 24 － Sep 30, 2025 Export" at bounding box center [346, 41] width 462 height 18
click at [194, 12] on span "[DOMAIN_NAME]" at bounding box center [194, 11] width 42 height 9
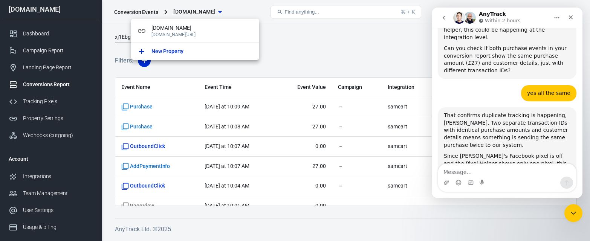
click at [309, 47] on div at bounding box center [295, 120] width 590 height 241
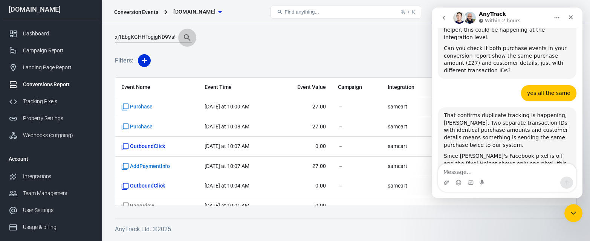
click at [187, 38] on icon "Search" at bounding box center [187, 37] width 6 height 6
click at [374, 44] on div "xj1EbgKGHHTogjgND9VsS6WCO7zotC Last 7 days Sep 24 － Sep 30, 2025 Export" at bounding box center [346, 41] width 462 height 18
click at [573, 210] on icon "Close Intercom Messenger" at bounding box center [572, 212] width 9 height 9
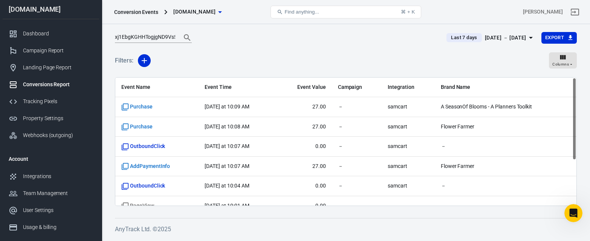
click at [533, 37] on icon "button" at bounding box center [531, 37] width 9 height 9
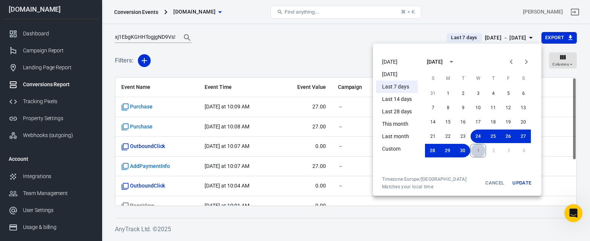
click at [478, 150] on button "1" at bounding box center [478, 151] width 16 height 14
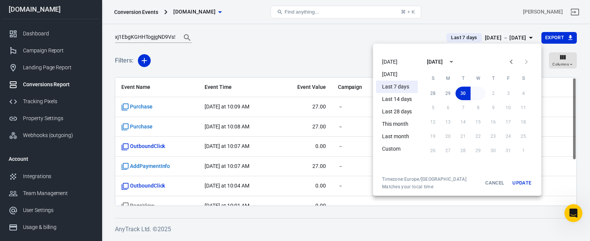
click at [478, 93] on button "1" at bounding box center [478, 94] width 15 height 14
click at [521, 184] on button "Update" at bounding box center [522, 183] width 24 height 14
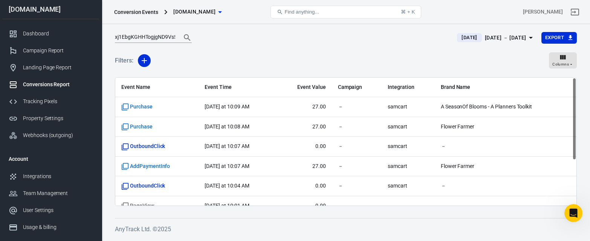
click at [43, 86] on div "Conversions Report" at bounding box center [58, 85] width 70 height 8
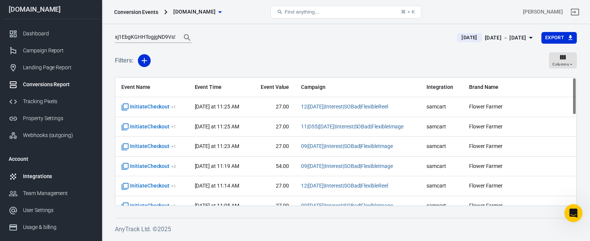
click at [36, 179] on div "Integrations" at bounding box center [58, 177] width 70 height 8
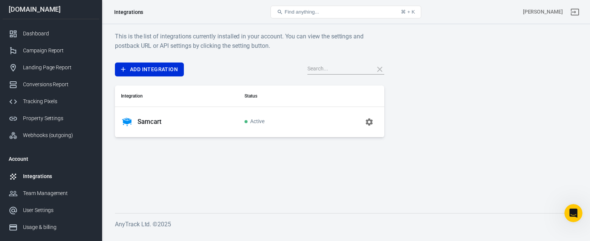
click at [372, 125] on icon "button" at bounding box center [369, 122] width 9 height 9
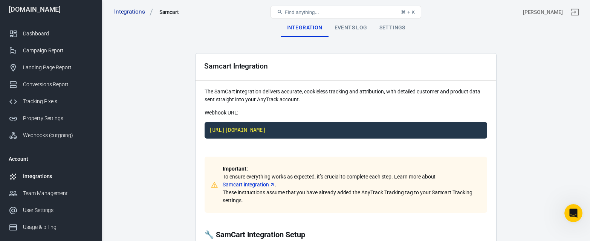
click at [343, 26] on div "Events Log" at bounding box center [351, 28] width 45 height 18
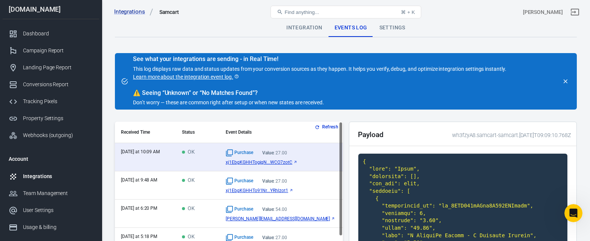
click at [319, 130] on button "Refresh" at bounding box center [327, 127] width 28 height 8
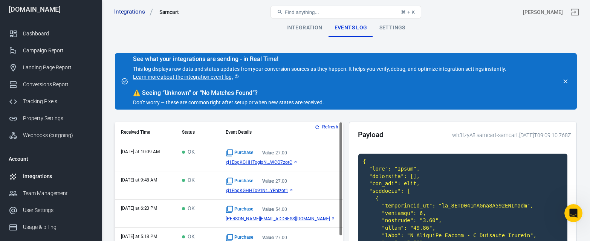
click at [294, 190] on icon "scrollable content" at bounding box center [291, 190] width 5 height 5
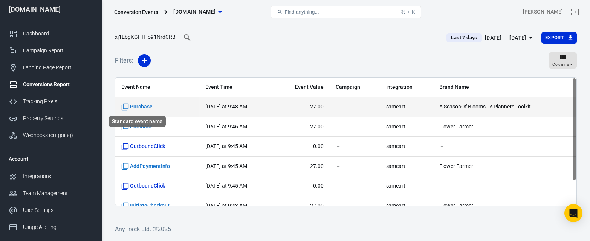
click at [144, 107] on span "Purchase" at bounding box center [136, 107] width 31 height 8
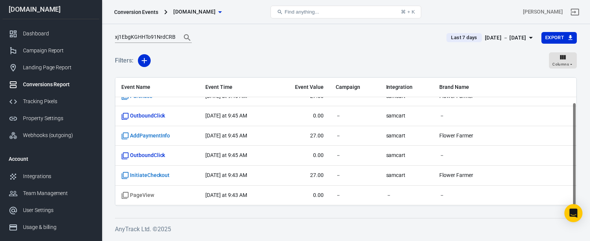
scroll to position [31, 0]
click at [196, 13] on span "[DOMAIN_NAME]" at bounding box center [194, 11] width 42 height 9
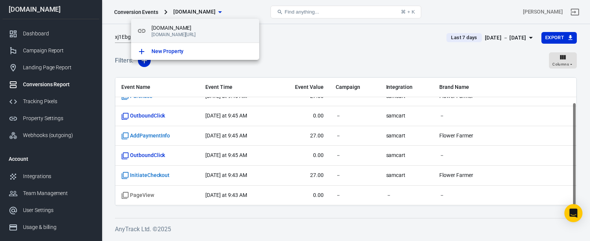
click at [178, 35] on p "[DOMAIN_NAME][URL]" at bounding box center [203, 34] width 102 height 5
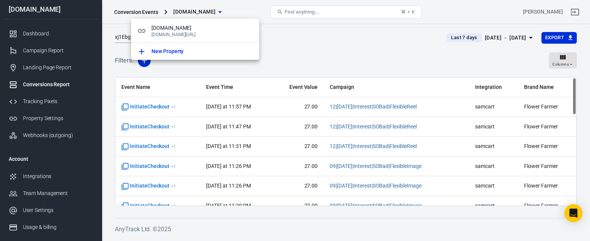
click at [529, 39] on div at bounding box center [295, 120] width 590 height 241
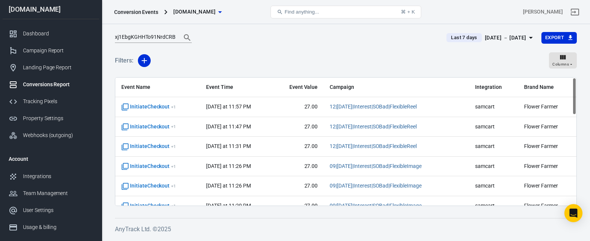
click at [531, 38] on icon "button" at bounding box center [531, 38] width 4 height 2
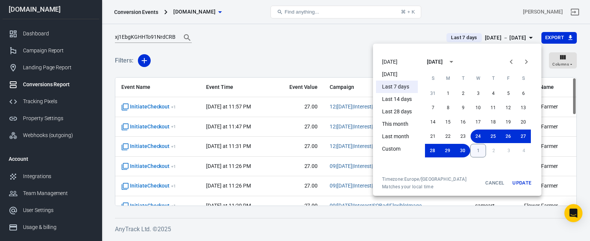
click at [478, 150] on button "1" at bounding box center [478, 151] width 16 height 14
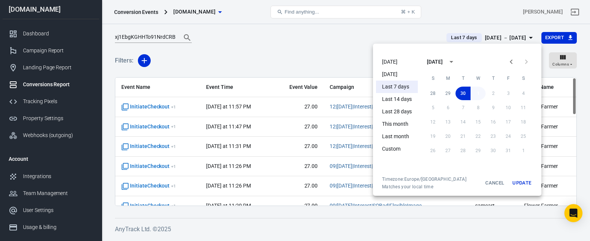
click at [480, 96] on button "1" at bounding box center [478, 94] width 15 height 14
click at [522, 181] on button "Update" at bounding box center [522, 183] width 24 height 14
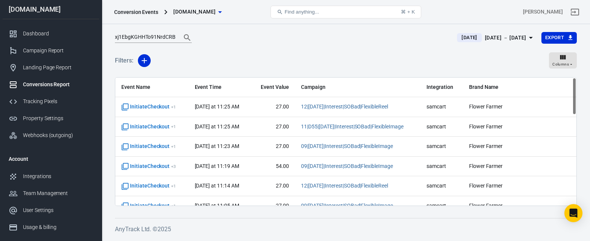
click at [199, 12] on span "[DOMAIN_NAME]" at bounding box center [194, 11] width 42 height 9
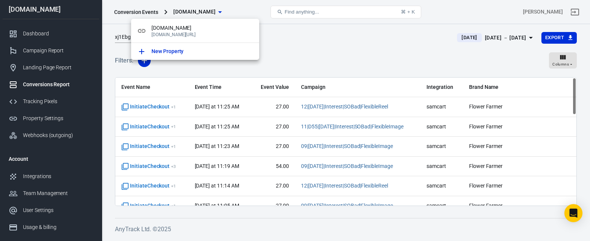
click at [142, 12] on div at bounding box center [295, 120] width 590 height 241
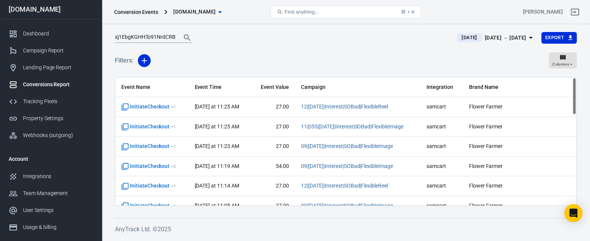
click at [141, 12] on div "Conversion Events" at bounding box center [136, 12] width 44 height 8
click at [38, 178] on div "Integrations" at bounding box center [58, 177] width 70 height 8
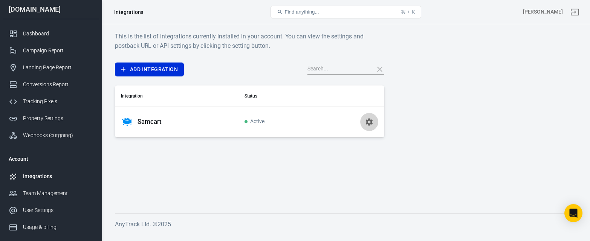
click at [368, 124] on icon "button" at bounding box center [369, 122] width 9 height 9
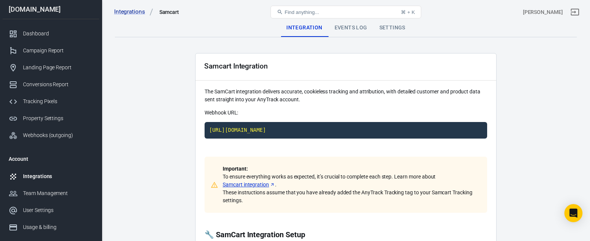
click at [352, 29] on div "Events Log" at bounding box center [351, 28] width 45 height 18
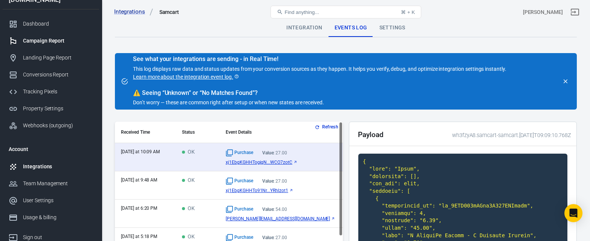
click at [55, 54] on div "Dashboard Campaign Report Landing Page Report Conversions Report Tracking Pixel…" at bounding box center [51, 74] width 96 height 131
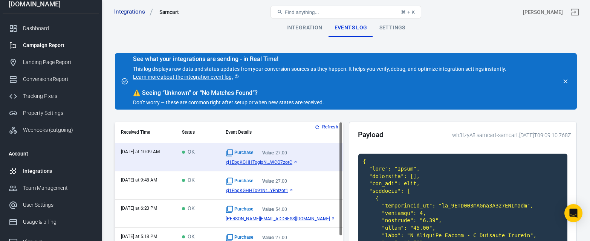
scroll to position [5, 0]
click at [39, 32] on div "Dashboard" at bounding box center [58, 29] width 70 height 8
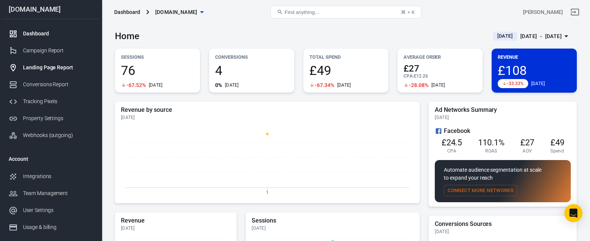
click at [40, 69] on div "Landing Page Report" at bounding box center [58, 68] width 70 height 8
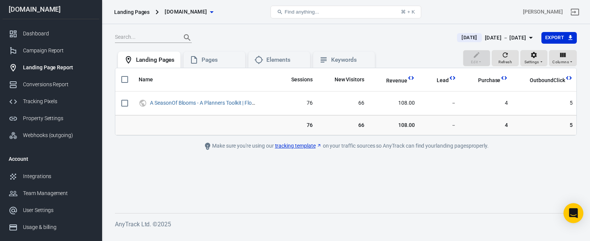
click at [571, 215] on icon "Open Intercom Messenger" at bounding box center [574, 213] width 10 height 10
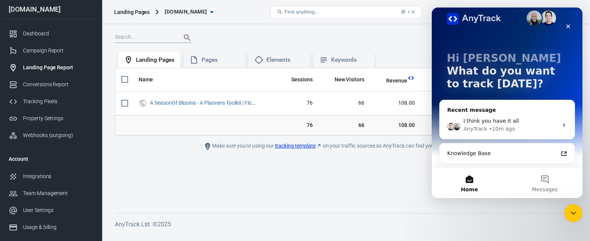
scroll to position [9, 0]
click at [547, 179] on button "Messages" at bounding box center [544, 183] width 75 height 30
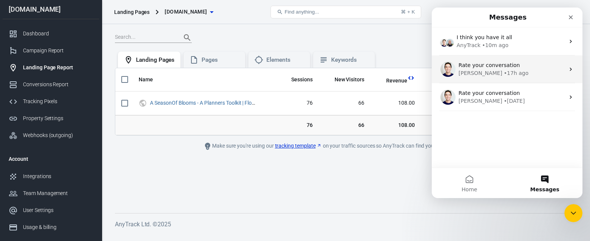
click at [563, 69] on div "Rate your conversation" at bounding box center [512, 65] width 106 height 8
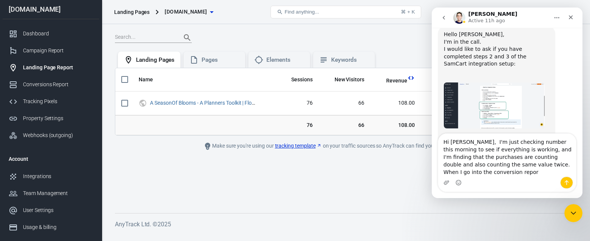
scroll to position [1037, 0]
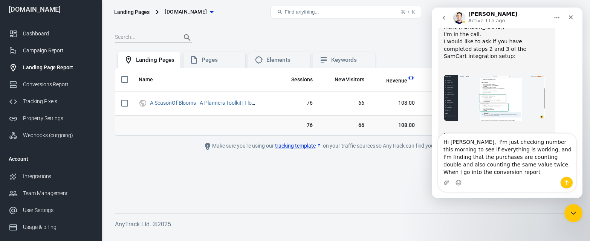
click at [485, 166] on textarea "Hi [PERSON_NAME], I'm just checking number this morning to see if everything is…" at bounding box center [507, 155] width 138 height 43
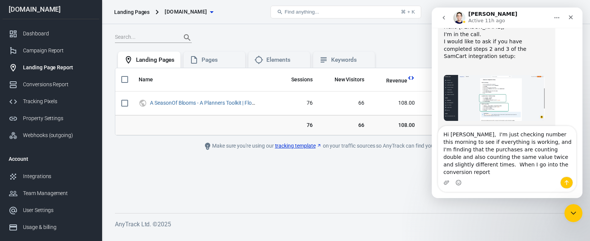
click at [520, 175] on textarea "Hi [PERSON_NAME], I'm just checking number this morning to see if everything is…" at bounding box center [507, 151] width 138 height 51
click at [44, 87] on div "Conversions Report" at bounding box center [58, 85] width 70 height 8
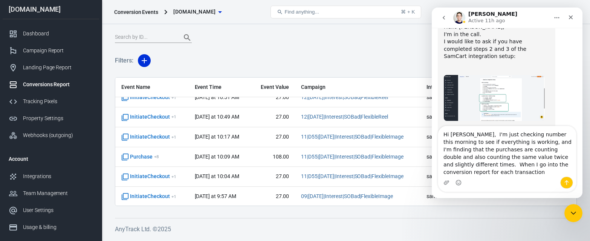
scroll to position [172, 0]
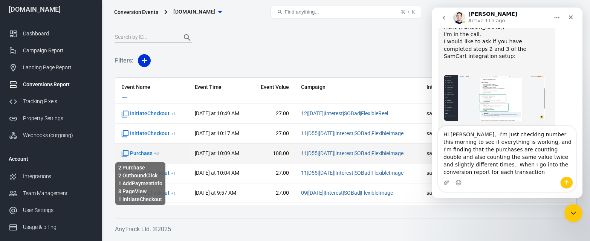
click at [140, 155] on span "Purchase + 8" at bounding box center [140, 154] width 38 height 8
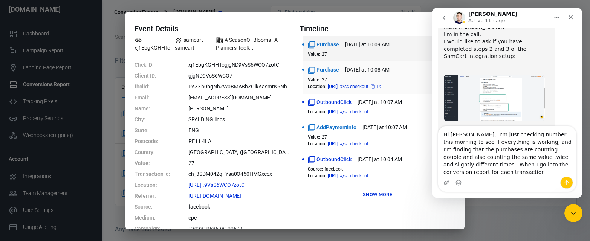
click at [340, 88] on span "[URL]..#/sc-checkout" at bounding box center [355, 86] width 54 height 5
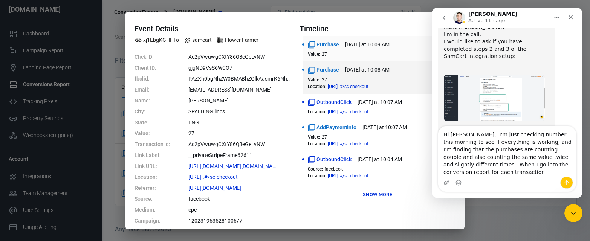
click at [359, 47] on time "[DATE] at 10:09 AM" at bounding box center [367, 45] width 44 height 8
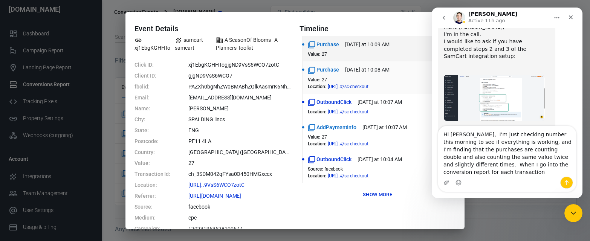
click at [358, 71] on time "[DATE] at 10:08 AM" at bounding box center [367, 70] width 44 height 8
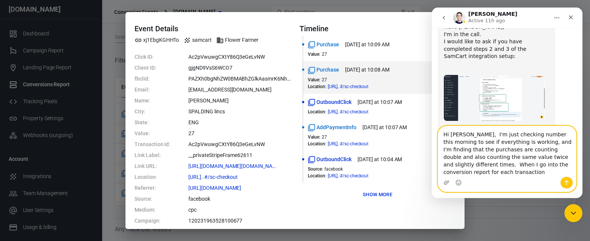
click at [565, 173] on textarea "Hi [PERSON_NAME], I'm just checking number this morning to see if everything is…" at bounding box center [507, 151] width 138 height 51
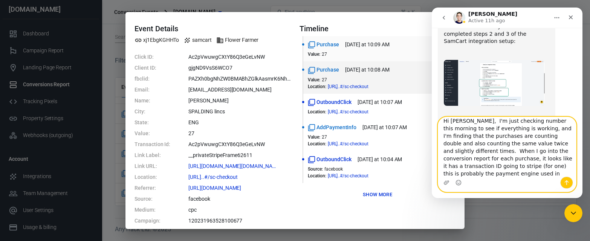
scroll to position [1054, 0]
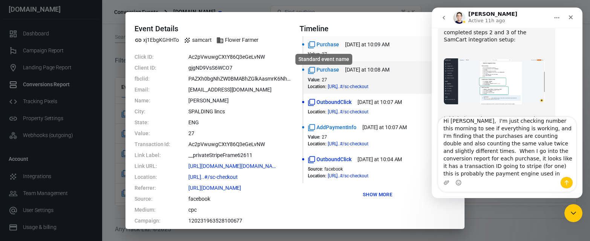
click at [320, 48] on span "Purchase" at bounding box center [323, 45] width 31 height 8
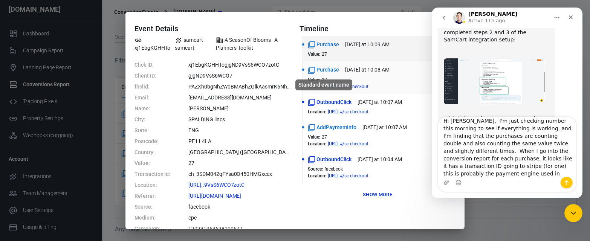
click at [326, 69] on span "Purchase" at bounding box center [323, 70] width 31 height 8
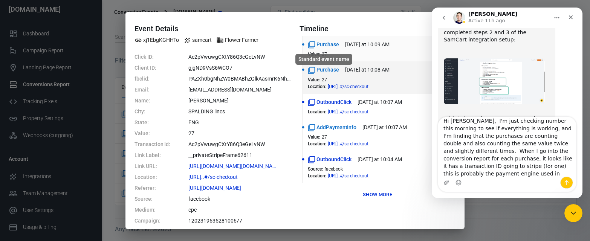
click at [328, 46] on span "Purchase" at bounding box center [323, 45] width 31 height 8
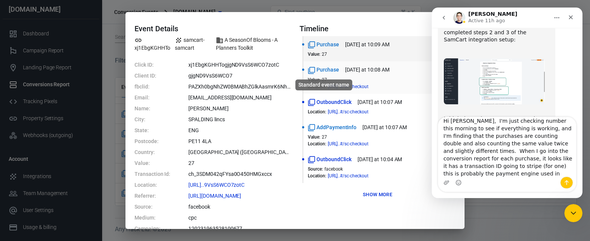
click at [328, 71] on span "Purchase" at bounding box center [323, 70] width 31 height 8
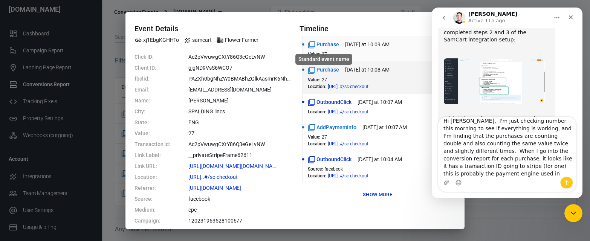
click at [330, 48] on span "Purchase" at bounding box center [323, 45] width 31 height 8
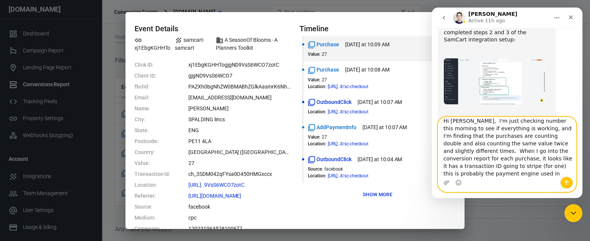
click at [545, 175] on textarea "Hi [PERSON_NAME], I'm just checking number this morning to see if everything is…" at bounding box center [507, 147] width 138 height 60
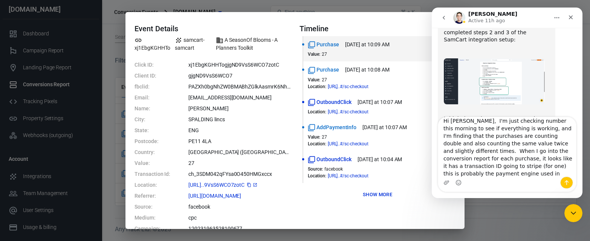
click at [253, 187] on span "[URL]..9VsS6WCO7zotC" at bounding box center [223, 184] width 70 height 5
click at [251, 187] on icon "copy" at bounding box center [249, 185] width 4 height 4
click at [251, 187] on icon "copy" at bounding box center [249, 185] width 5 height 5
click at [257, 186] on icon at bounding box center [255, 185] width 3 height 3
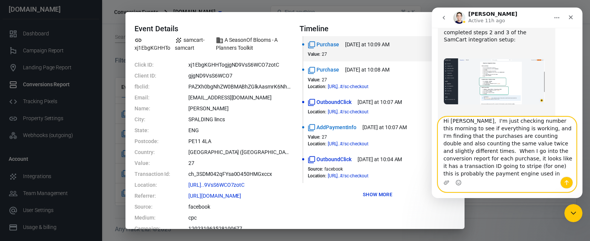
click at [548, 175] on textarea "Hi [PERSON_NAME], I'm just checking number this morning to see if everything is…" at bounding box center [507, 147] width 138 height 60
drag, startPoint x: 466, startPoint y: 159, endPoint x: 476, endPoint y: 159, distance: 10.2
click at [467, 159] on textarea "Hi [PERSON_NAME], I'm just checking number this morning to see if everything is…" at bounding box center [507, 147] width 138 height 60
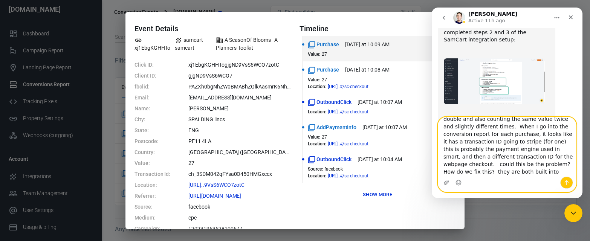
scroll to position [29, 0]
click at [491, 174] on textarea "Hi [PERSON_NAME], I'm just checking number this morning to see if everything is…" at bounding box center [507, 147] width 138 height 60
type textarea "Hi [PERSON_NAME], I'm just checking number this morning to see if everything is…"
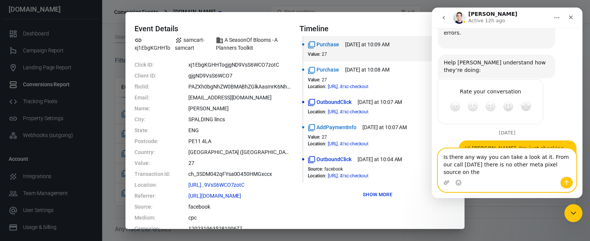
scroll to position [1165, 0]
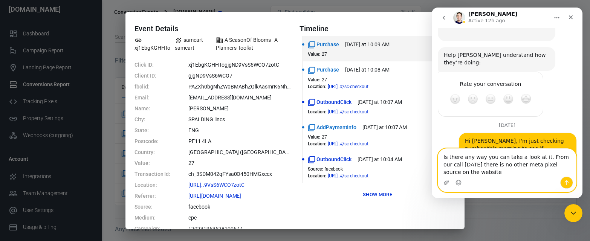
type textarea "Is there any way you can take a look at it. From our call [DATE] there is no ot…"
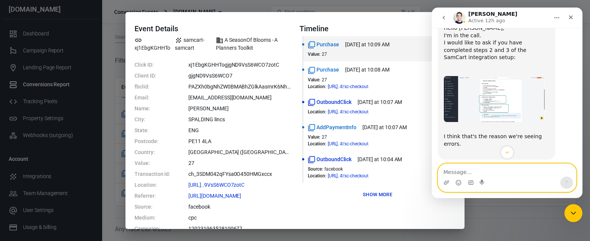
scroll to position [1047, 0]
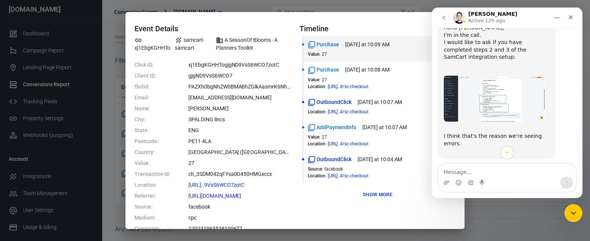
click at [44, 139] on div "Event Details xj1EbgKGHHTo samcart-samcart A SeasonOf Blooms - A Planners Toolk…" at bounding box center [295, 120] width 590 height 241
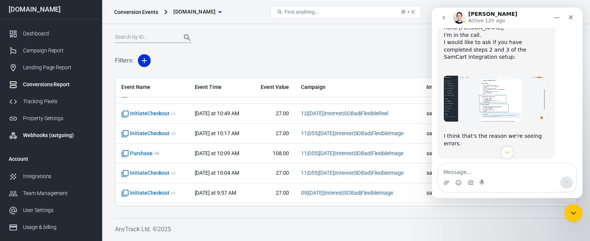
click at [33, 138] on div "Webhooks (outgoing)" at bounding box center [58, 136] width 70 height 8
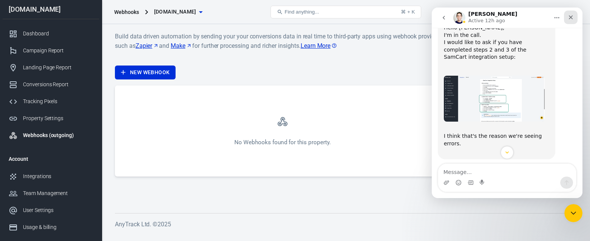
click at [573, 18] on icon "Close" at bounding box center [571, 17] width 6 height 6
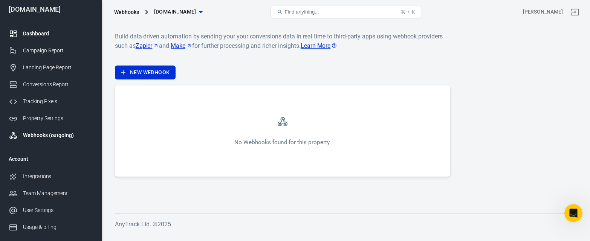
click at [42, 37] on div "Dashboard" at bounding box center [58, 34] width 70 height 8
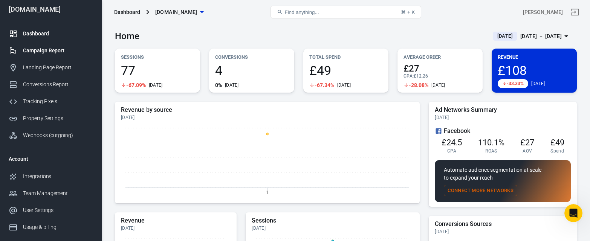
click at [49, 54] on div "Campaign Report" at bounding box center [58, 51] width 70 height 8
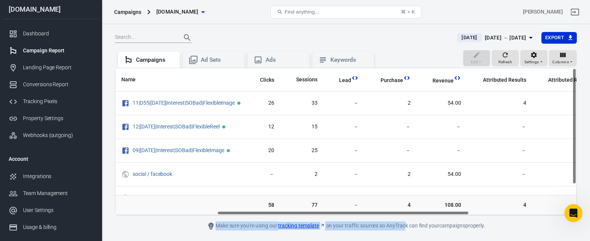
scroll to position [0, 186]
drag, startPoint x: 303, startPoint y: 214, endPoint x: 405, endPoint y: 224, distance: 102.2
click at [405, 224] on main "[DATE] [DATE] － [DATE] Export Edit Refresh Settings Columns Campaigns Ad Sets A…" at bounding box center [346, 131] width 462 height 199
click at [306, 228] on link "tracking template" at bounding box center [301, 226] width 47 height 8
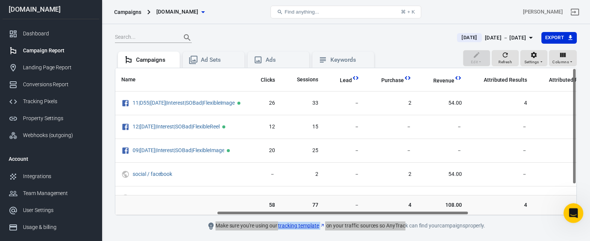
click at [571, 213] on icon "Open Intercom Messenger" at bounding box center [573, 212] width 12 height 12
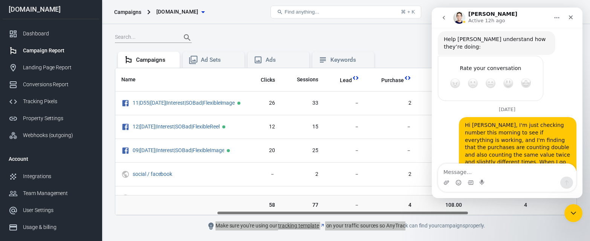
scroll to position [1181, 0]
